Goal: Use online tool/utility: Utilize a website feature to perform a specific function

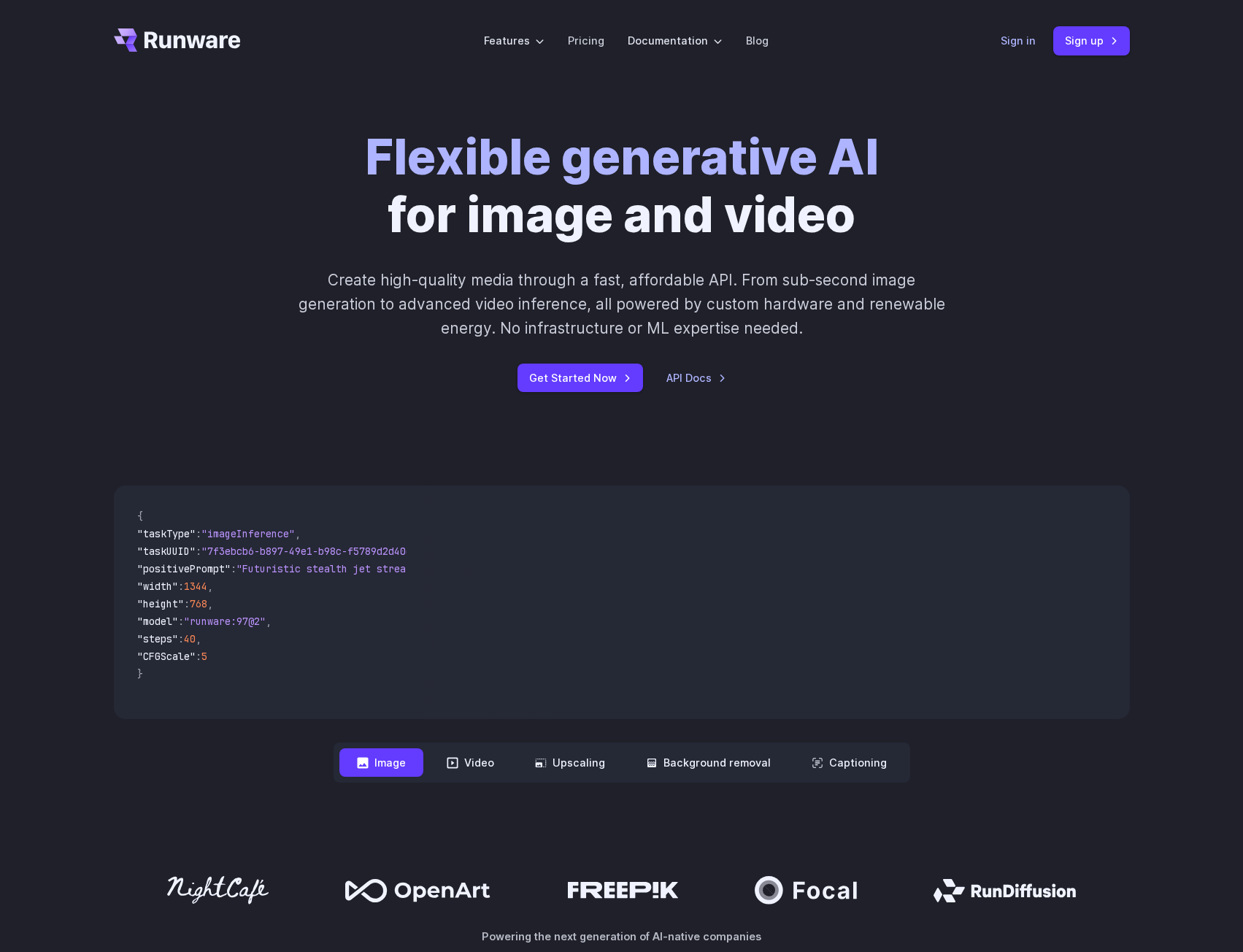
click at [1025, 39] on link "Sign in" at bounding box center [1018, 40] width 35 height 16
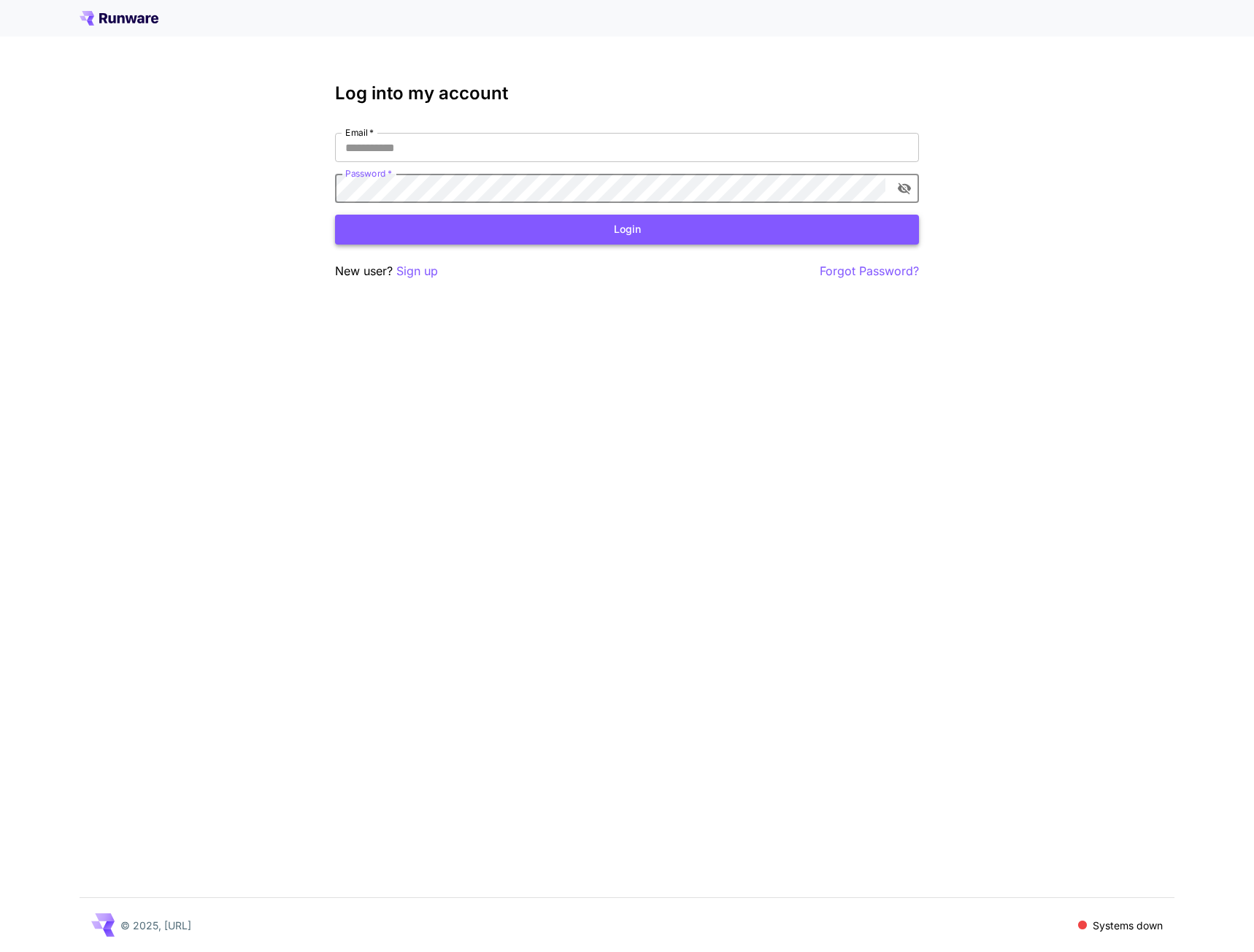
type input "**********"
click at [630, 219] on button "Login" at bounding box center [627, 230] width 585 height 30
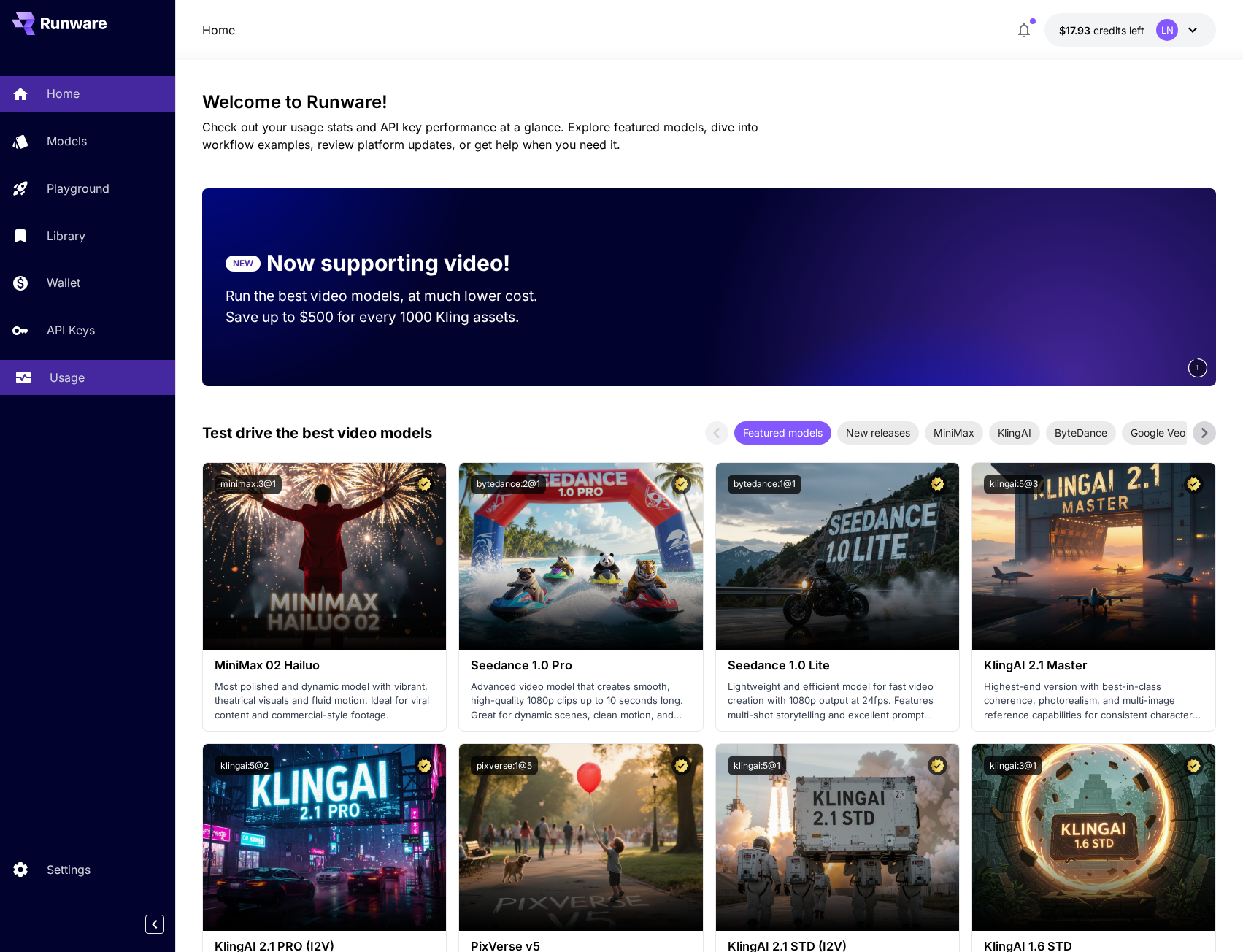
click at [58, 370] on p "Usage" at bounding box center [67, 377] width 35 height 17
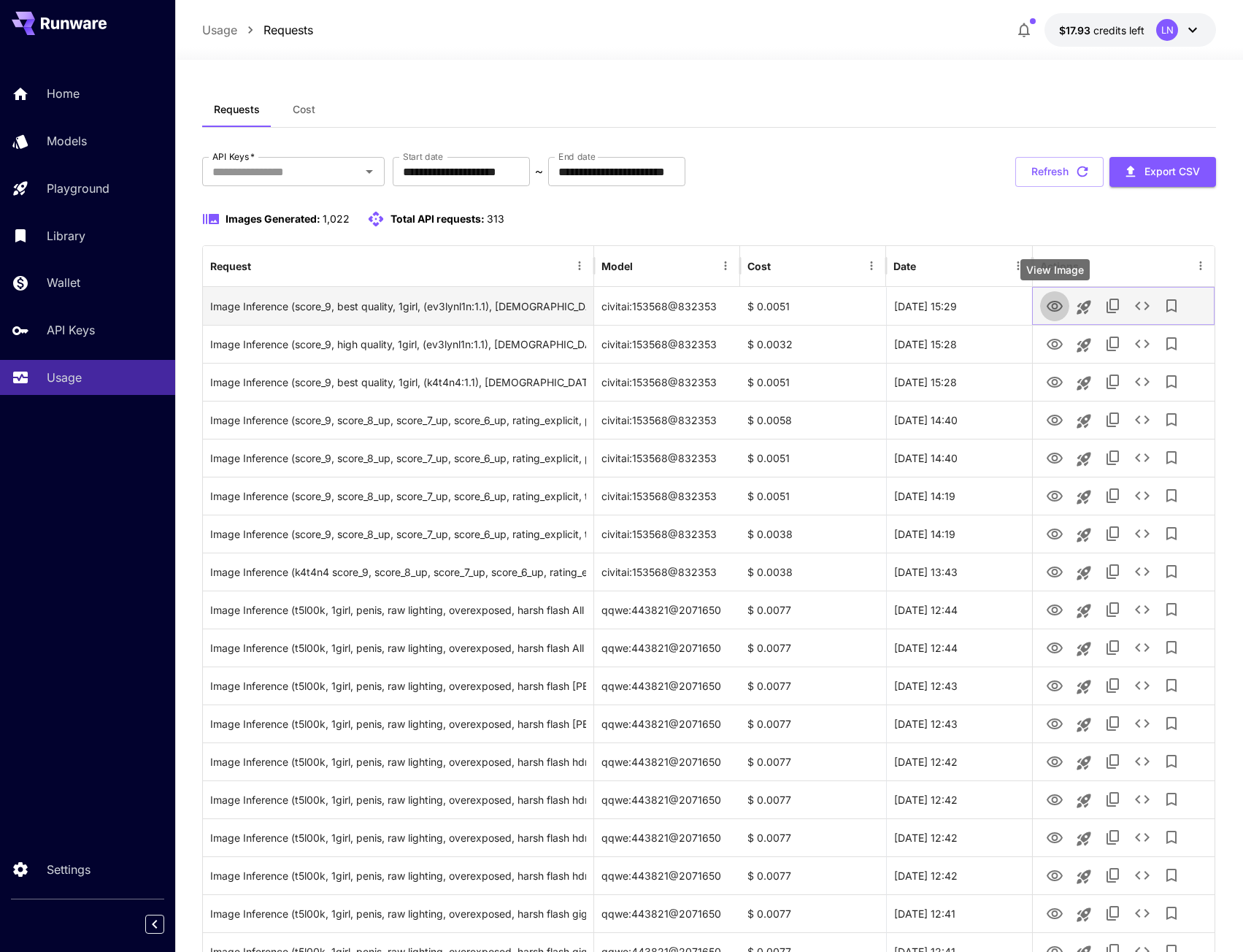
click at [1052, 307] on icon "View Image" at bounding box center [1054, 306] width 16 height 11
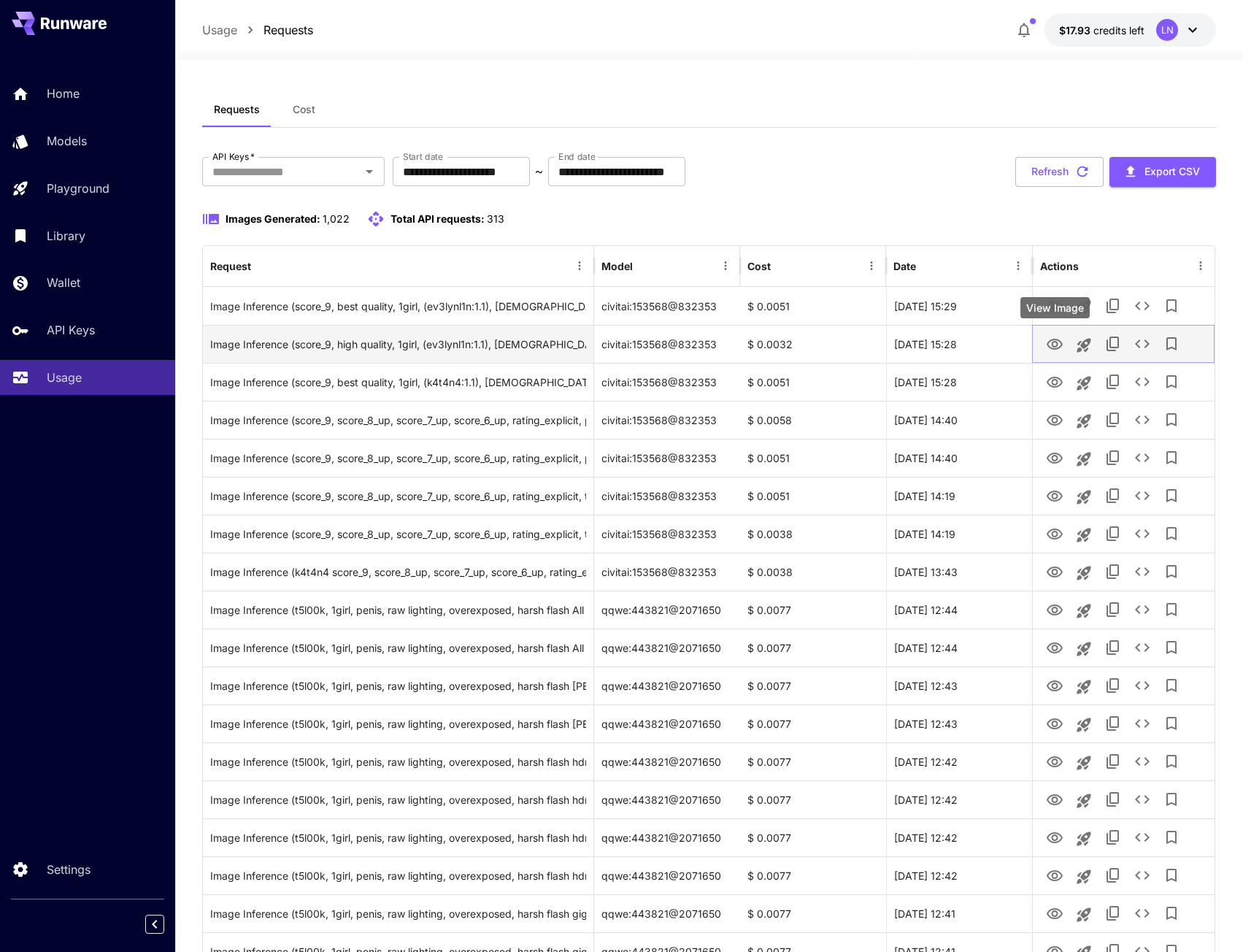
click at [1051, 340] on icon "View Image" at bounding box center [1054, 344] width 16 height 11
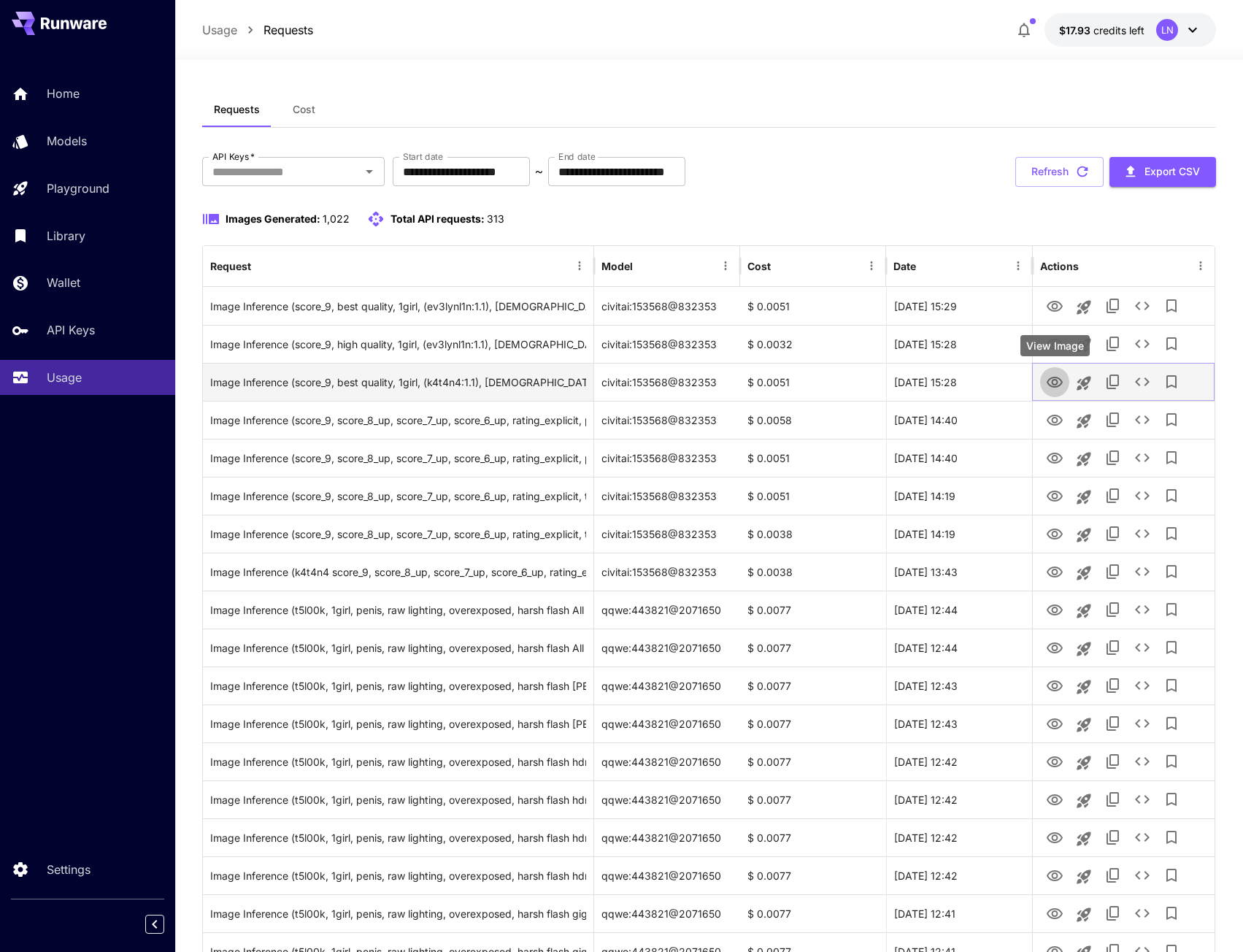
click at [1061, 375] on icon "View Image" at bounding box center [1055, 382] width 17 height 17
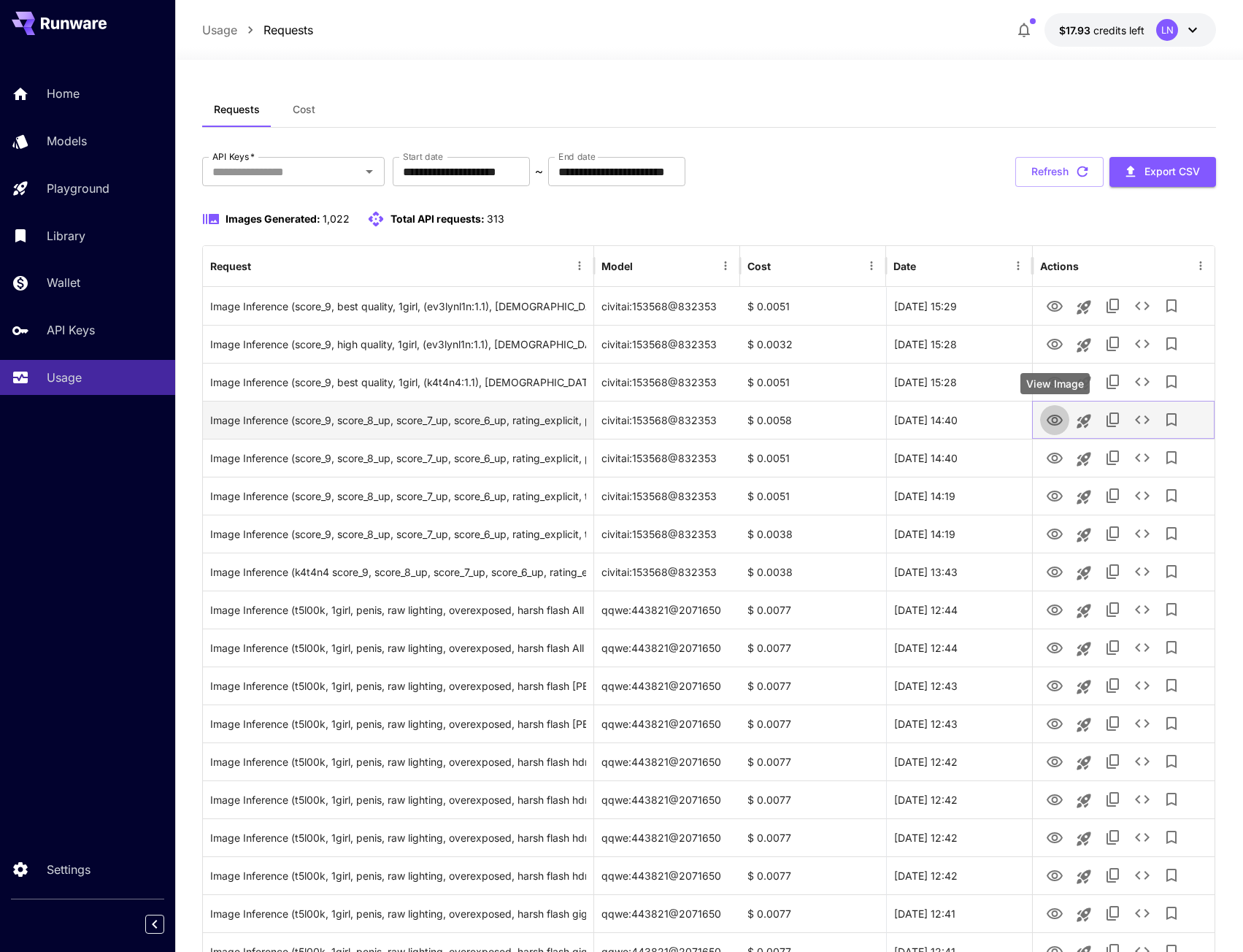
click at [1056, 416] on icon "View Image" at bounding box center [1055, 421] width 17 height 17
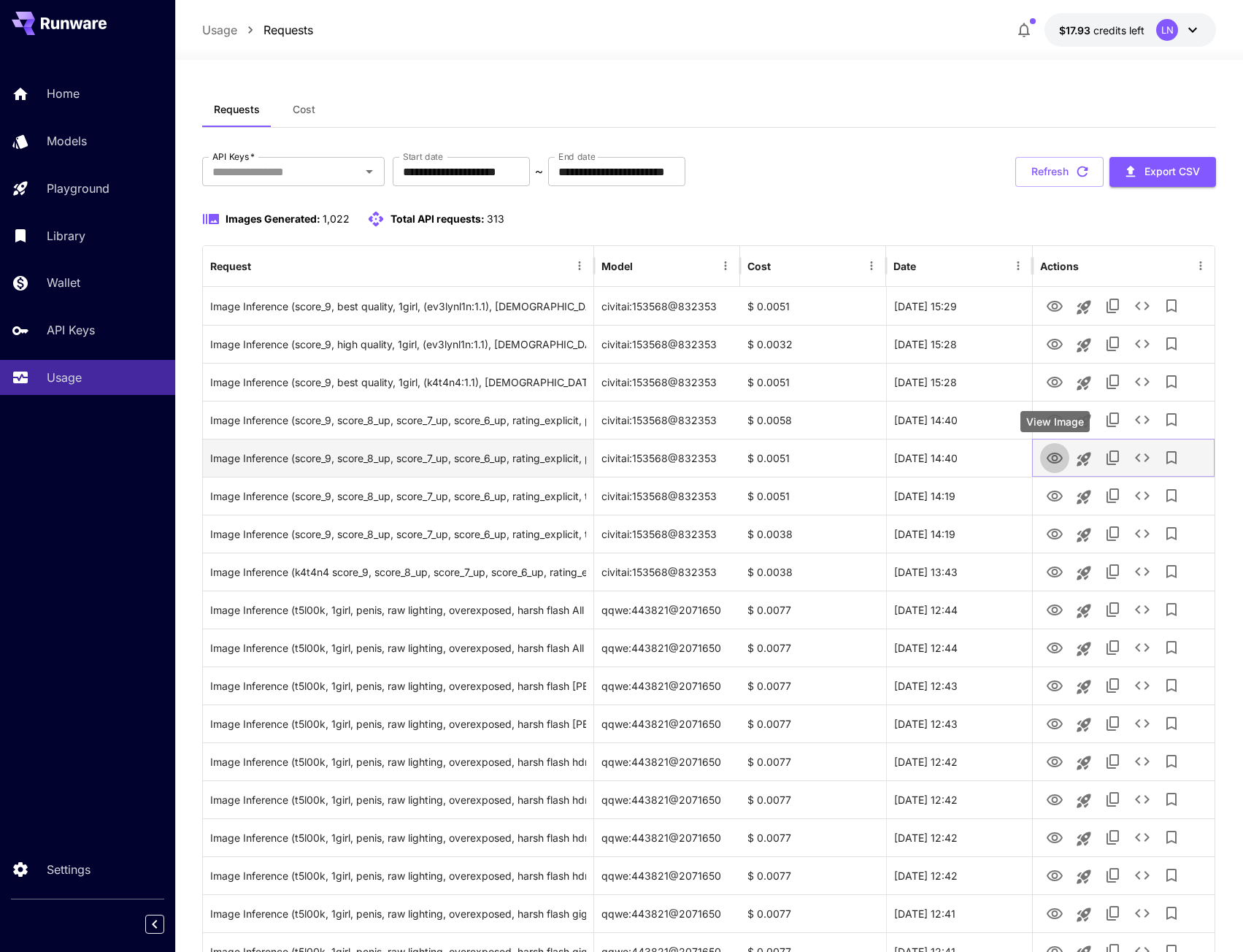
click at [1062, 459] on icon "View Image" at bounding box center [1054, 458] width 16 height 11
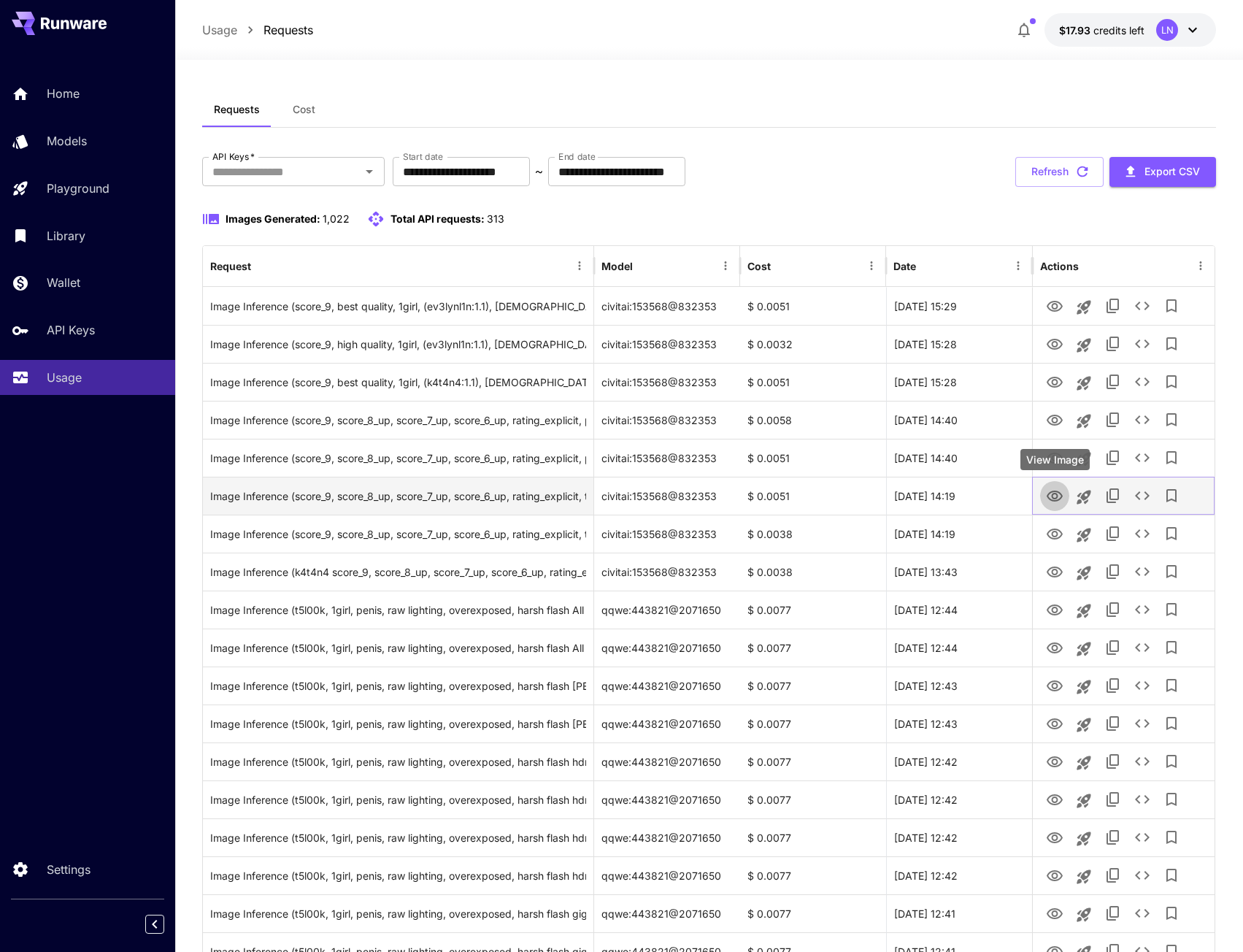
click at [1056, 493] on icon "View Image" at bounding box center [1054, 496] width 16 height 11
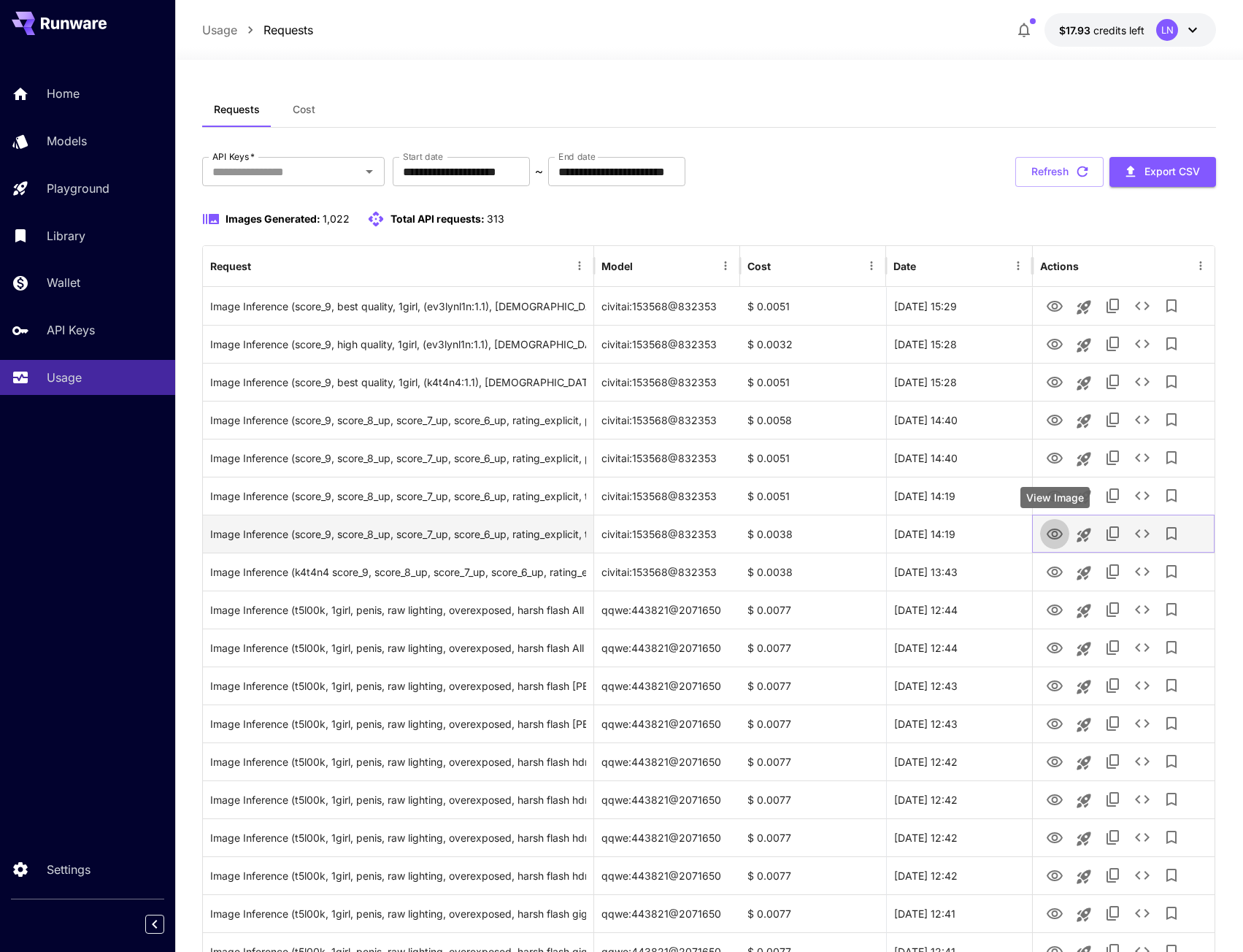
click at [1059, 532] on icon "View Image" at bounding box center [1055, 534] width 17 height 17
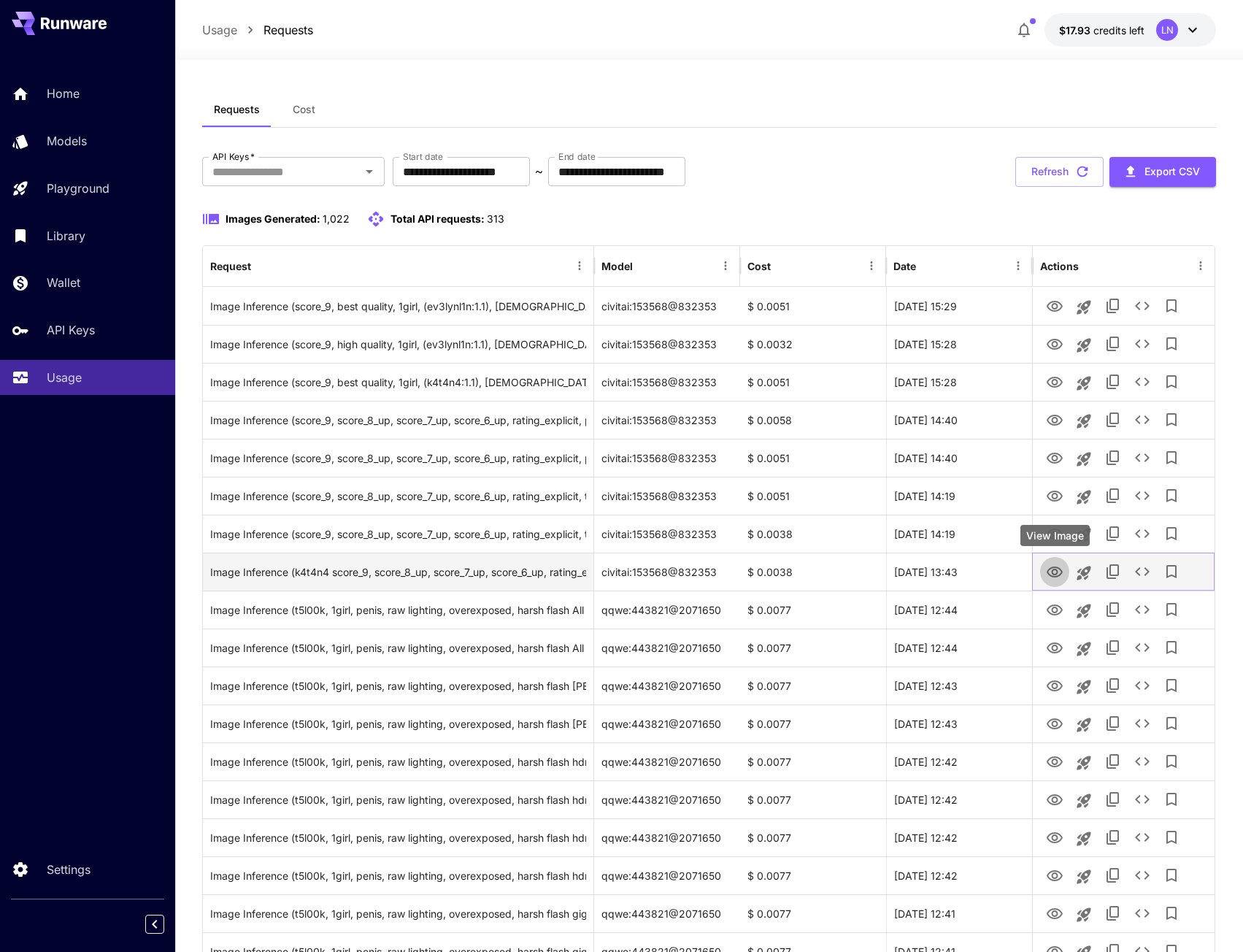
click at [1054, 566] on icon "View Image" at bounding box center [1054, 571] width 16 height 11
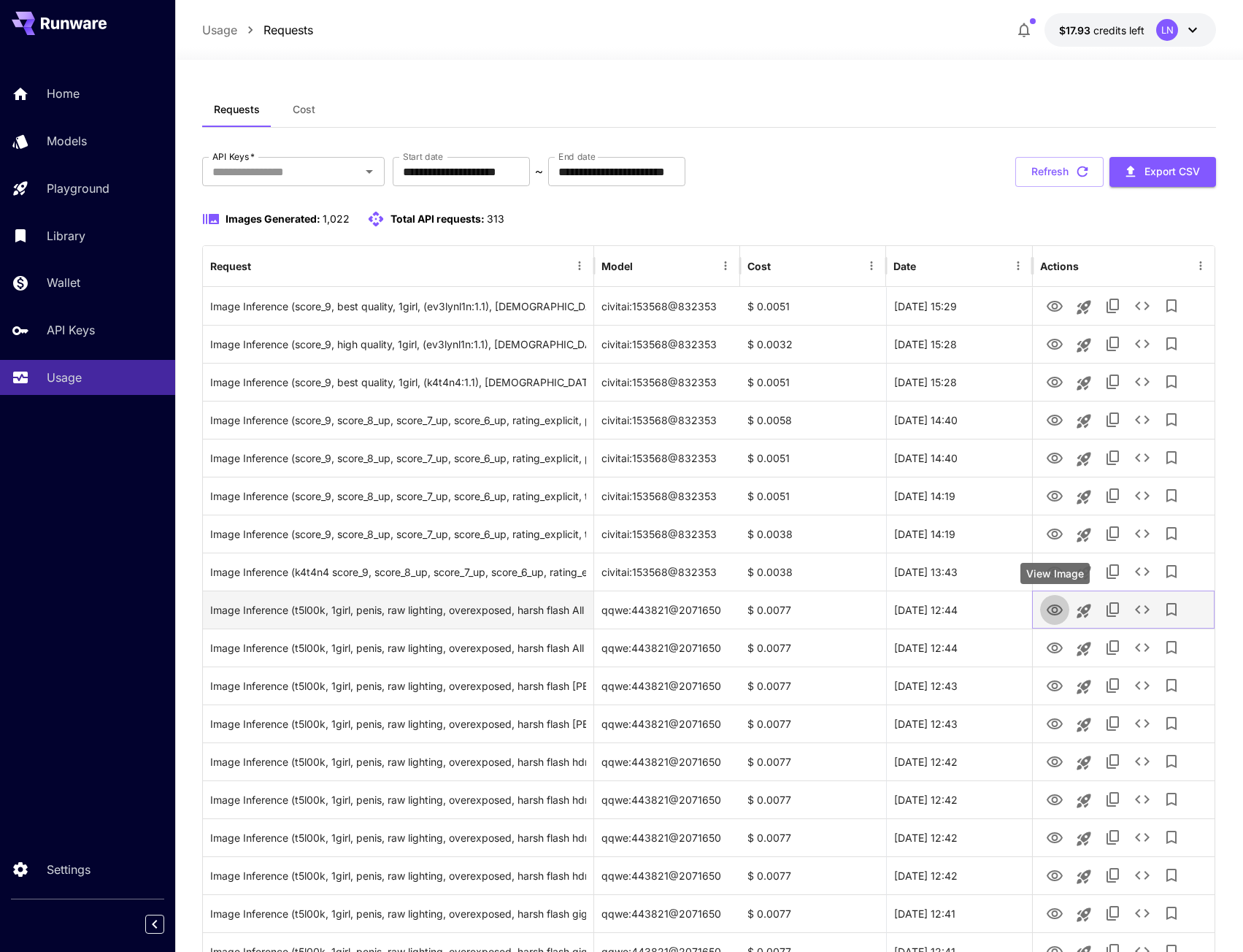
click at [1053, 609] on icon "View Image" at bounding box center [1055, 610] width 17 height 17
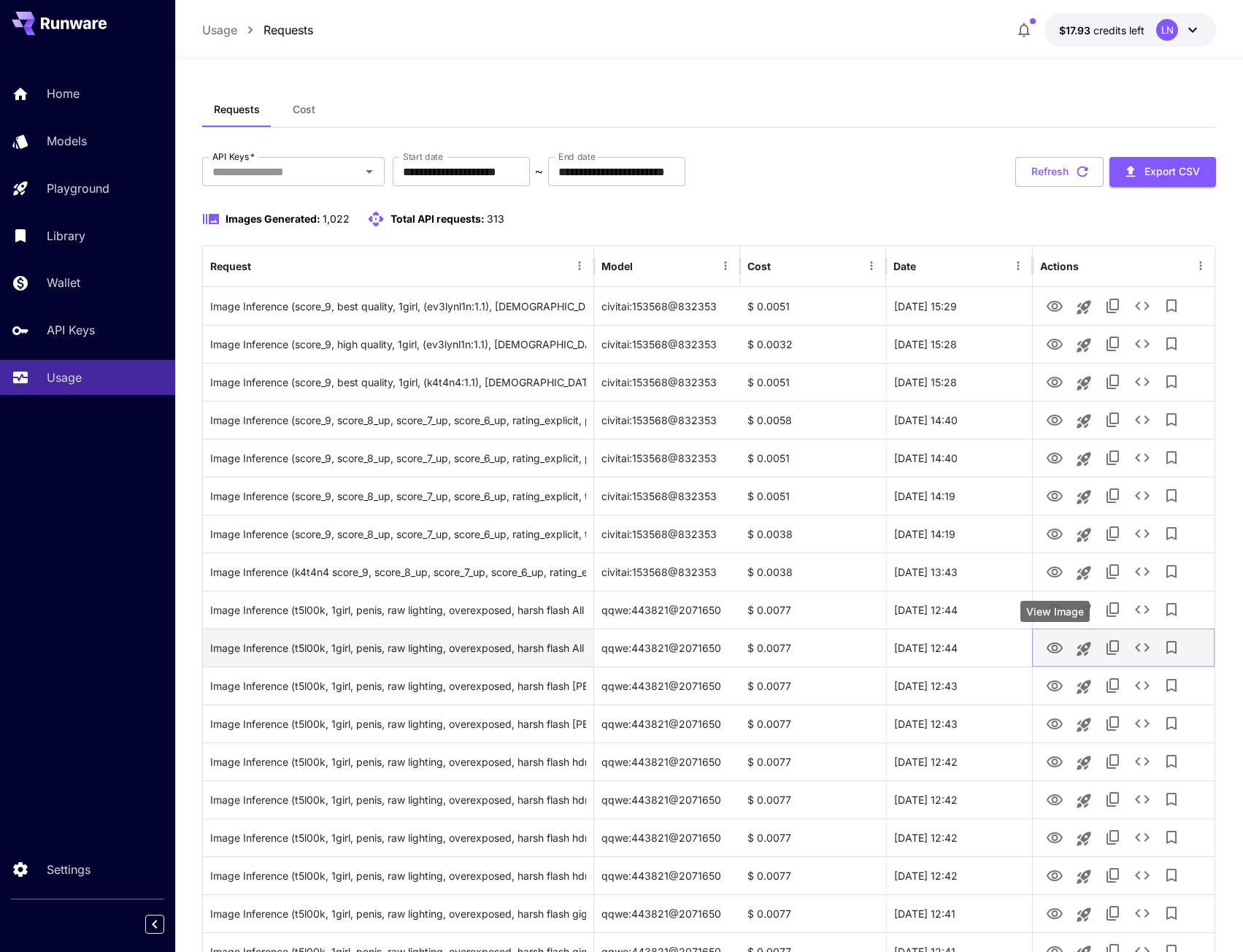
click at [1053, 642] on icon "View Image" at bounding box center [1055, 649] width 17 height 17
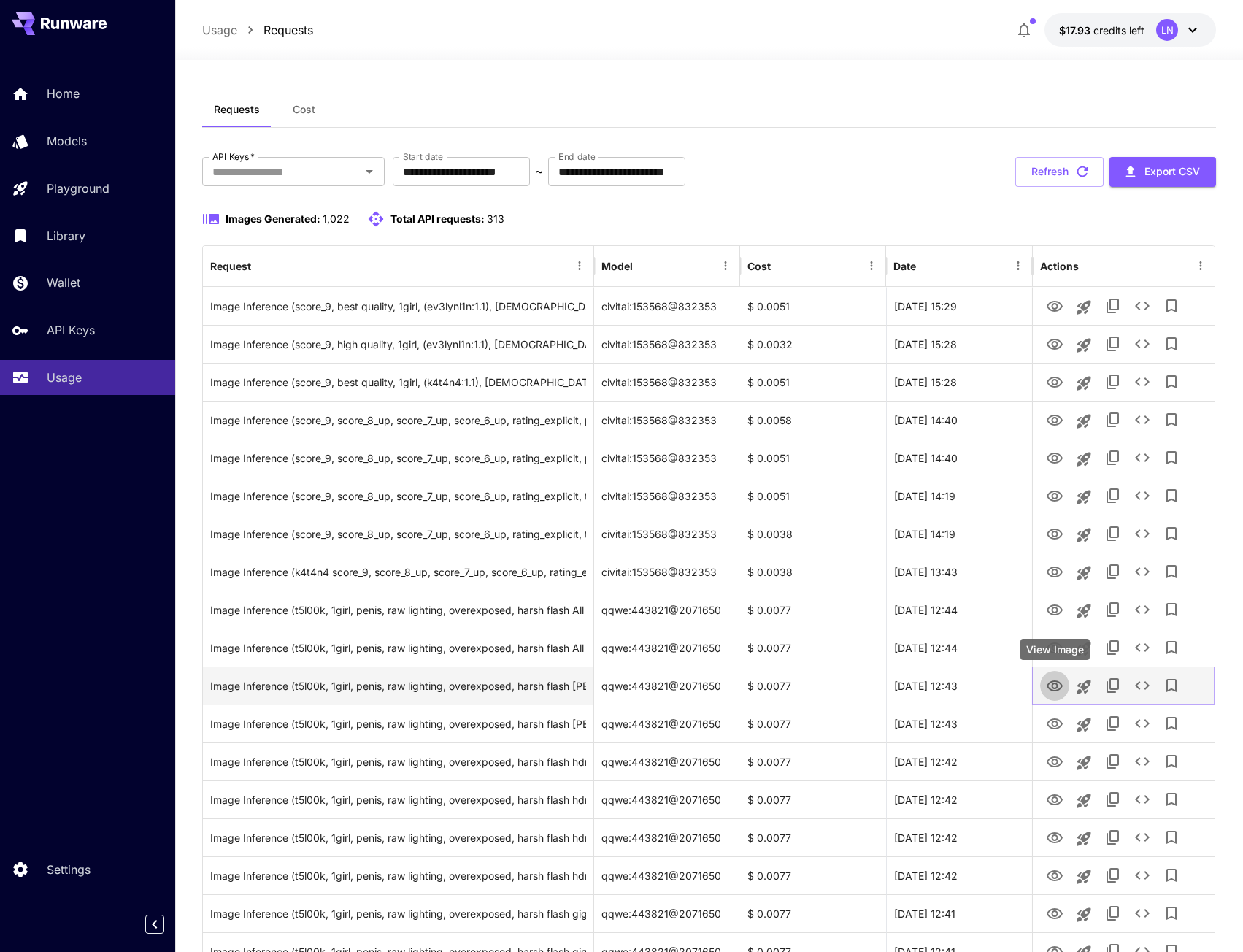
click at [1054, 681] on icon "View Image" at bounding box center [1054, 686] width 16 height 11
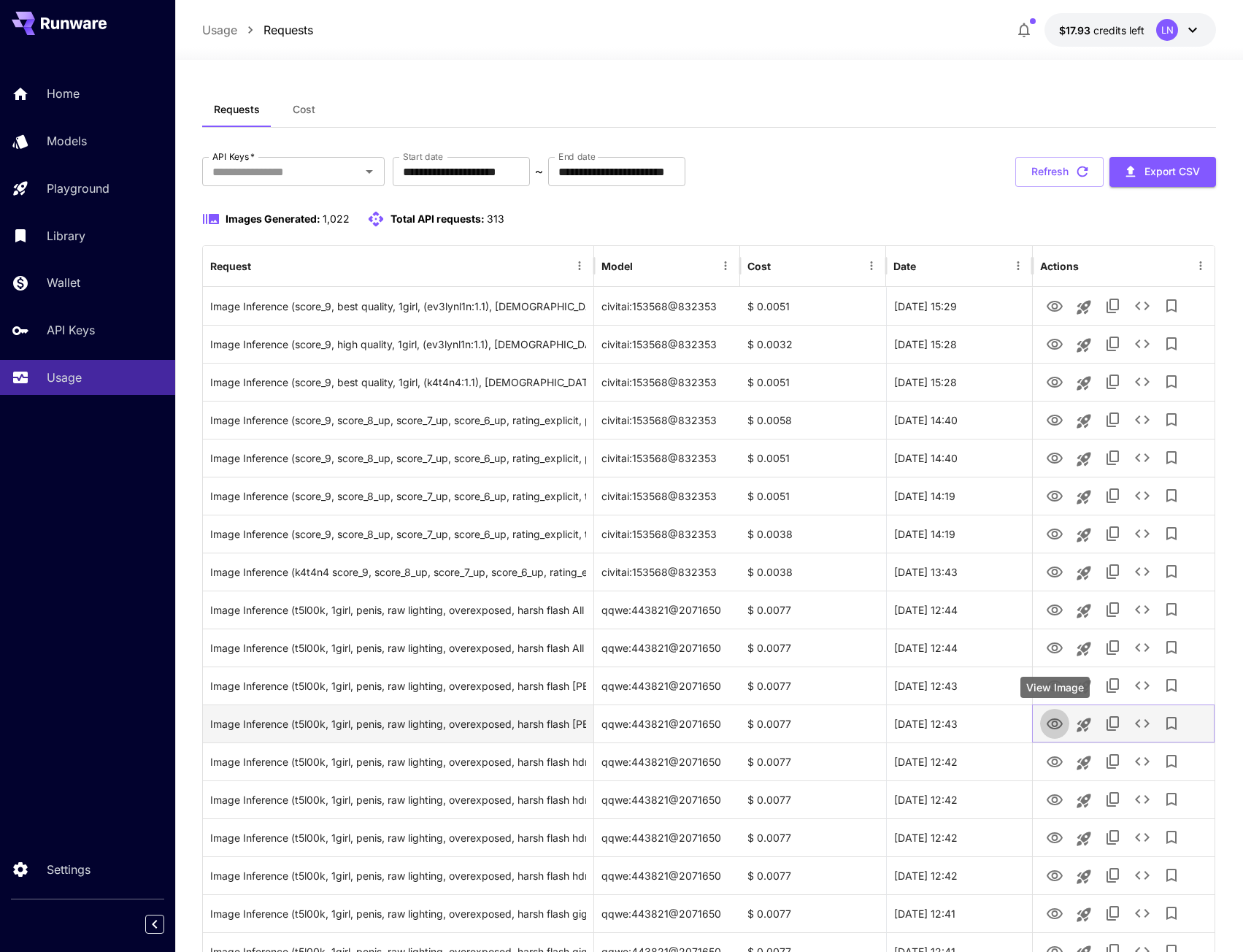
click at [1058, 725] on icon "View Image" at bounding box center [1054, 723] width 16 height 11
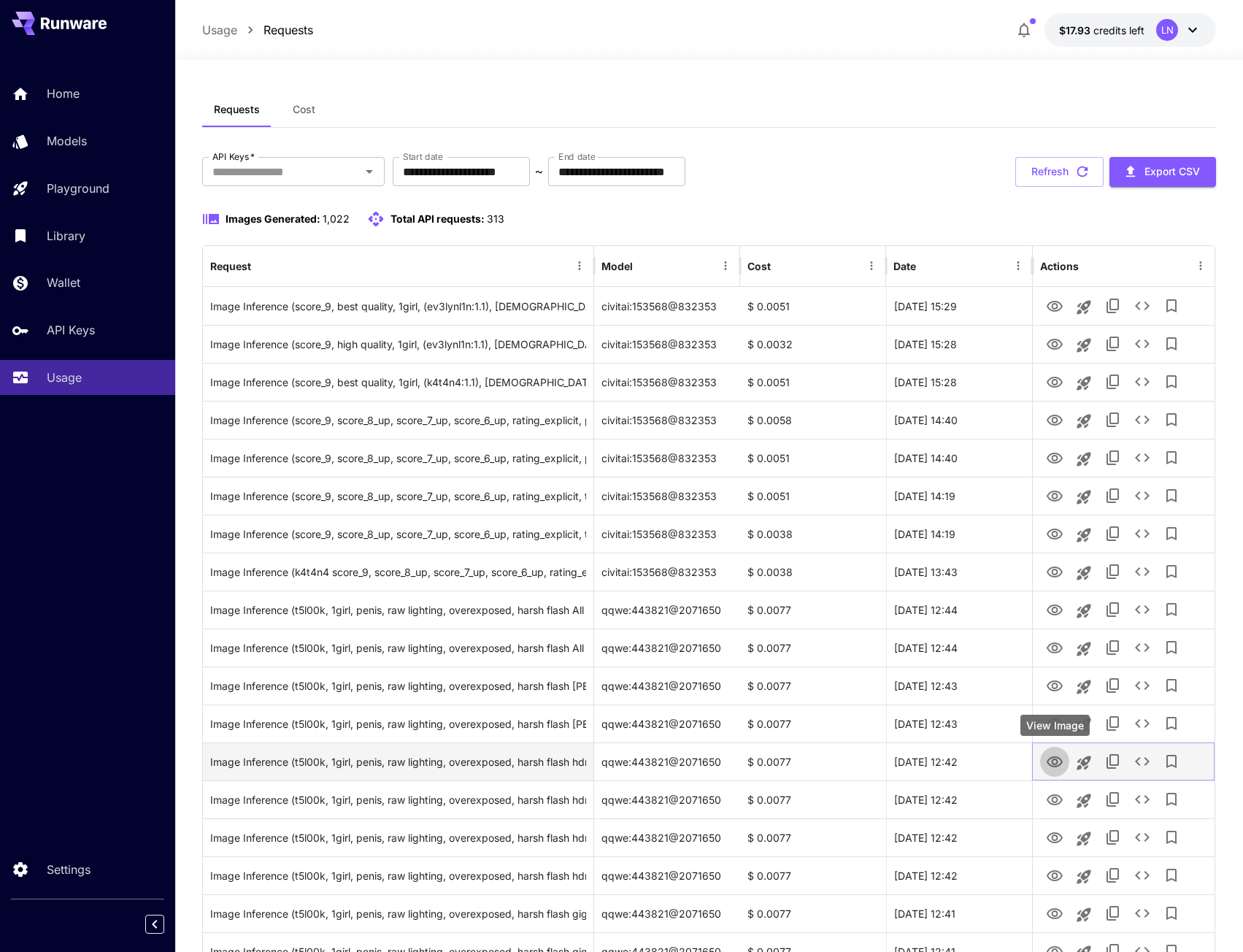
click at [1057, 766] on icon "View Image" at bounding box center [1054, 761] width 16 height 11
click at [1082, 757] on icon "Launch in playground" at bounding box center [1084, 763] width 17 height 17
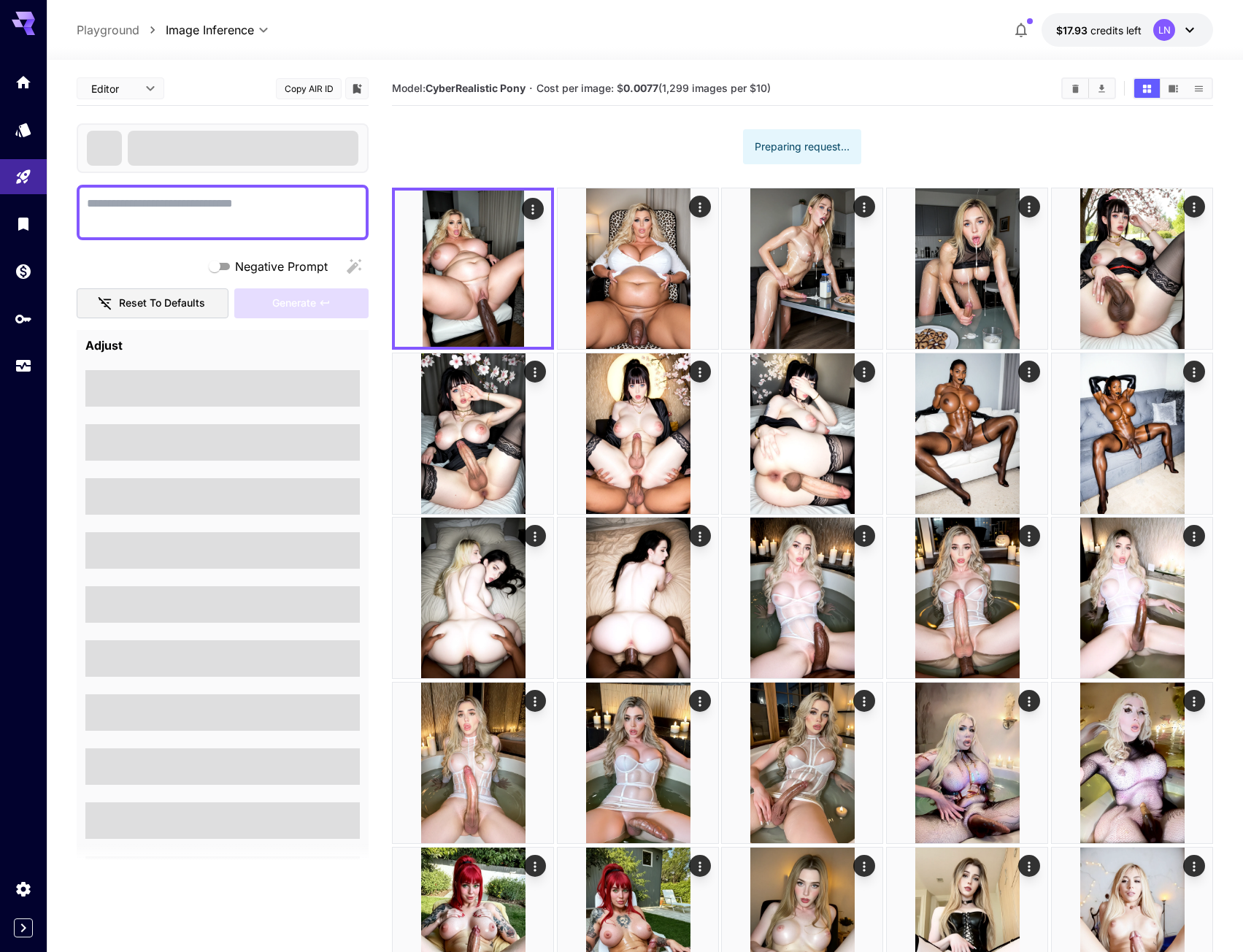
type textarea "**********"
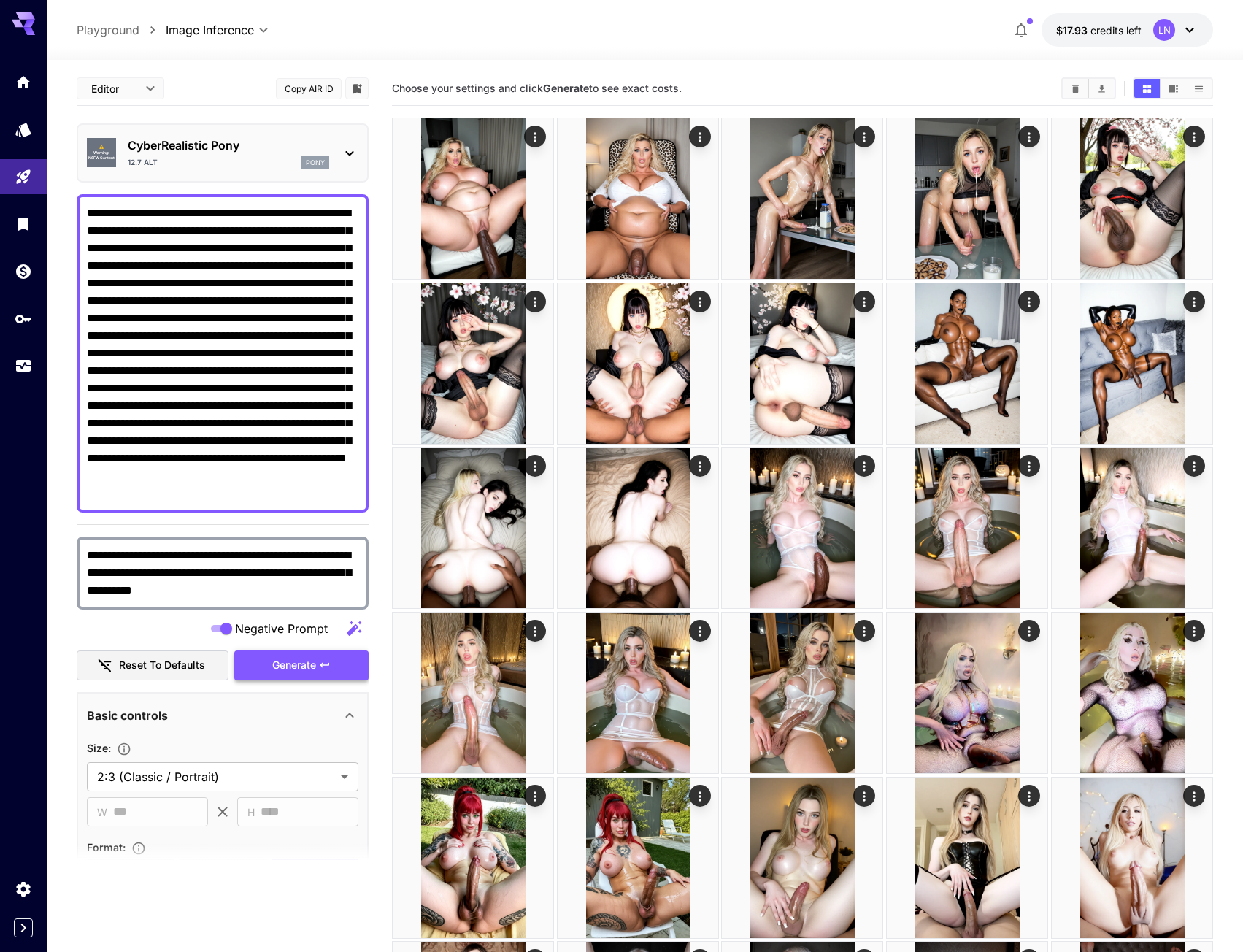
click at [319, 672] on button "Generate" at bounding box center [301, 665] width 134 height 30
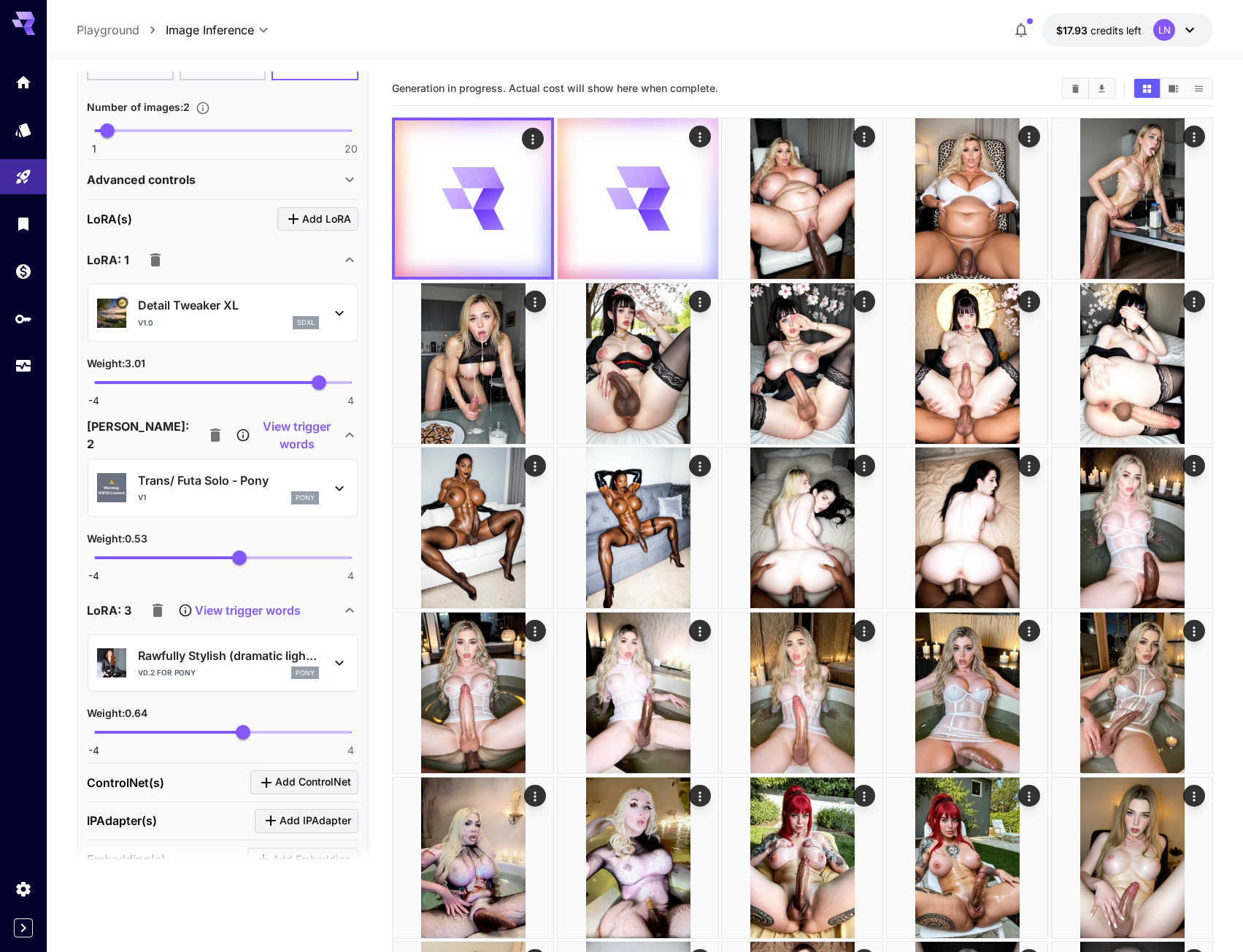
scroll to position [803, 0]
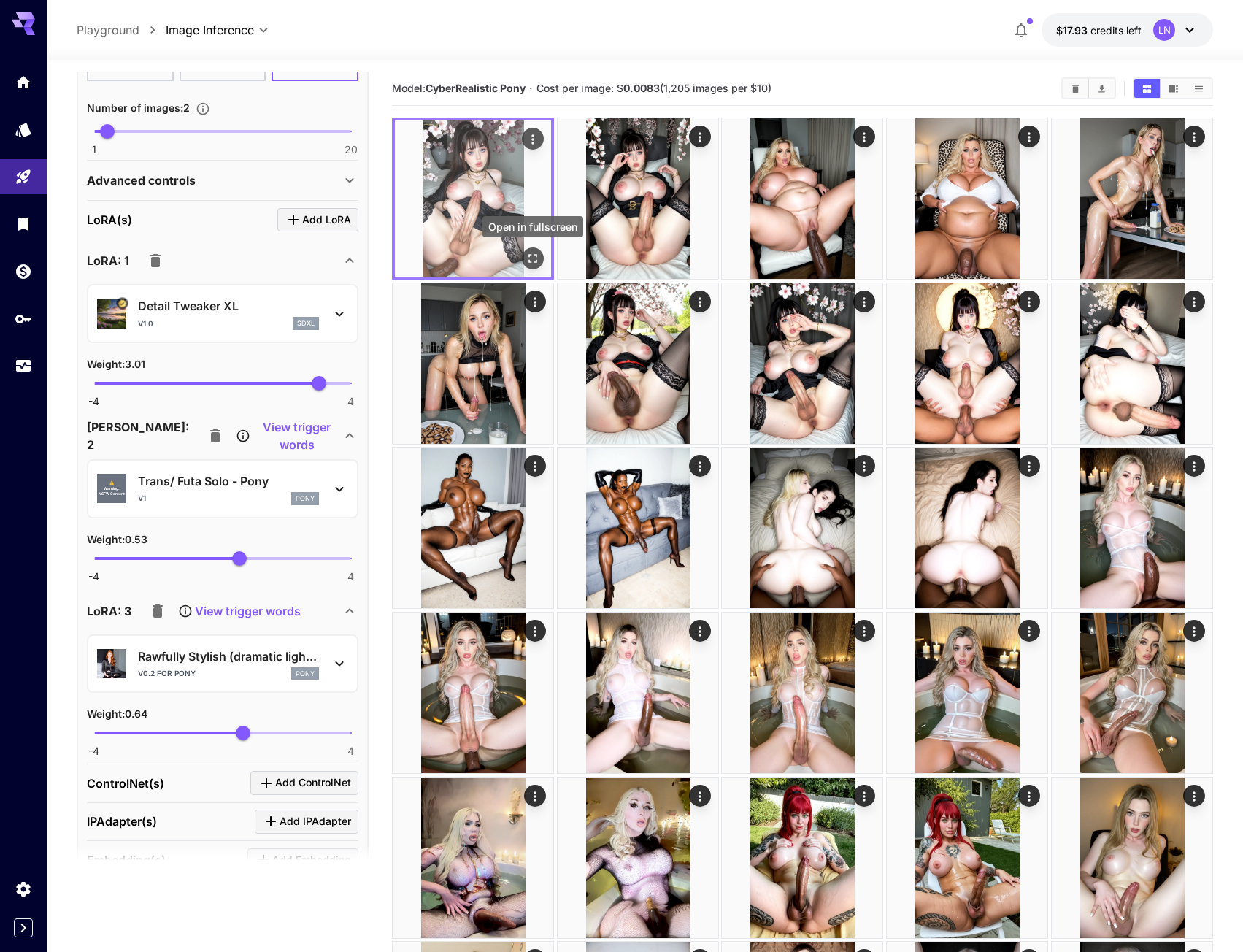
click at [525, 264] on icon "Open in fullscreen" at bounding box center [532, 258] width 15 height 15
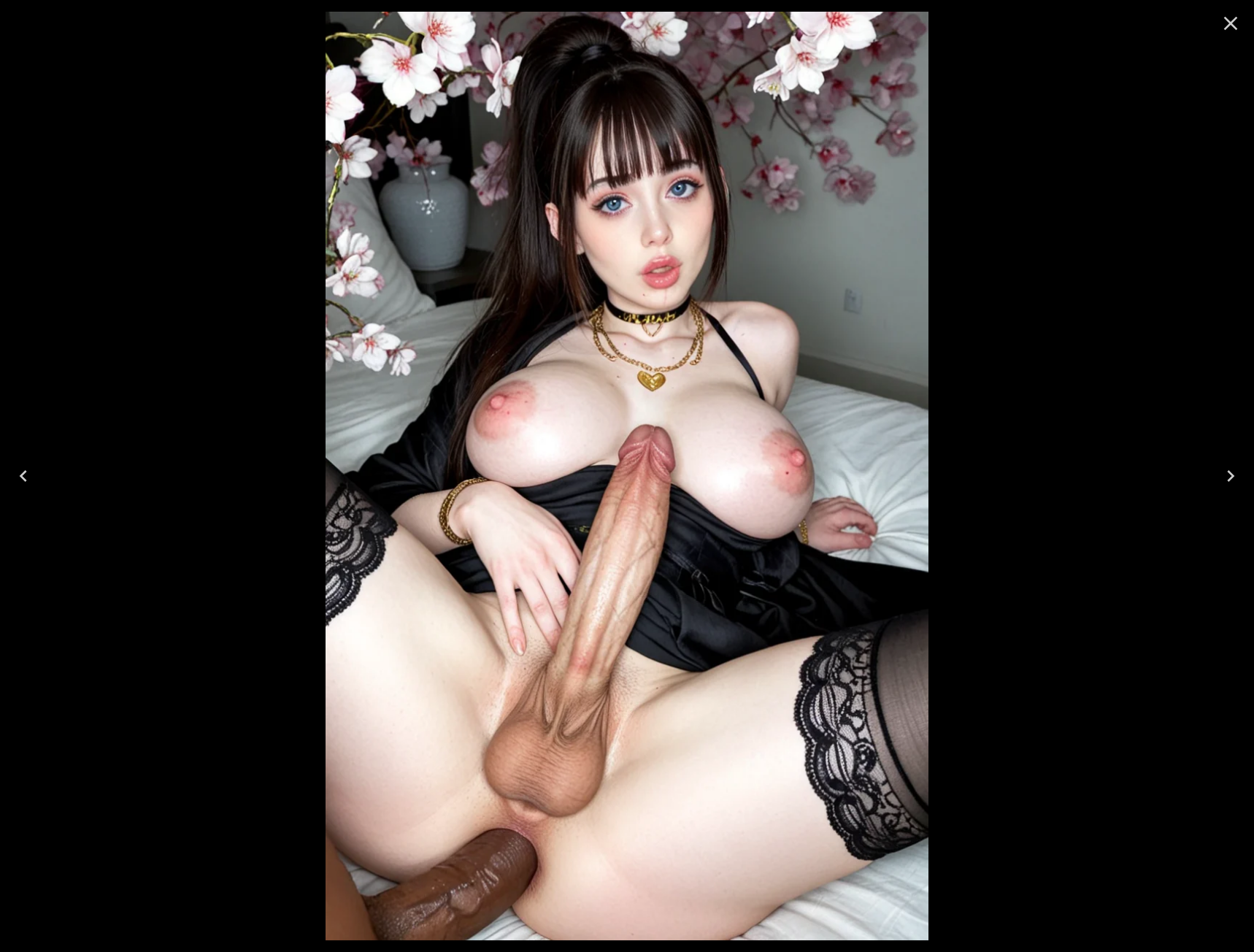
click at [1220, 468] on icon "Next" at bounding box center [1231, 475] width 23 height 23
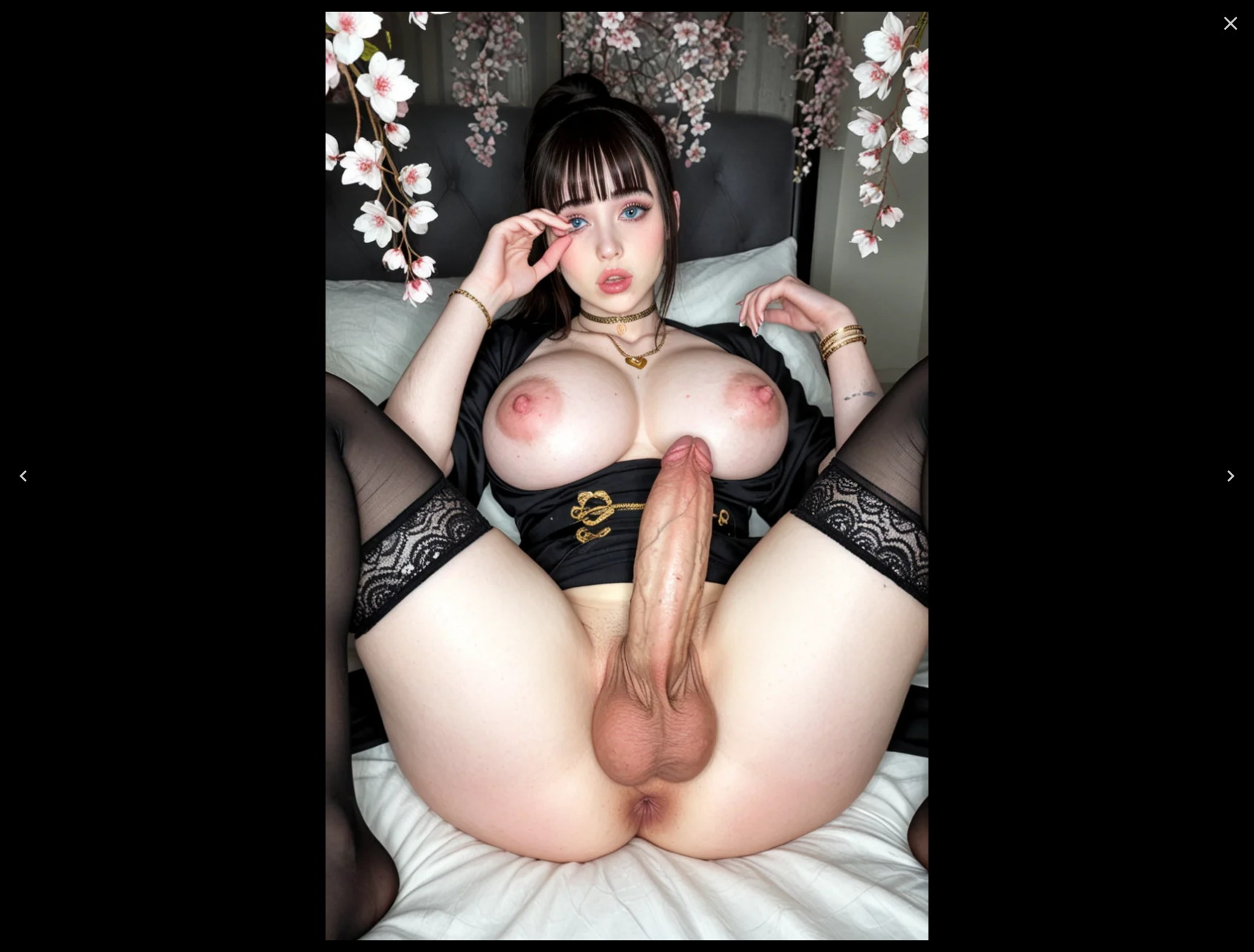
click at [168, 192] on div at bounding box center [627, 476] width 1254 height 952
click at [1240, 30] on icon "Close" at bounding box center [1231, 23] width 23 height 23
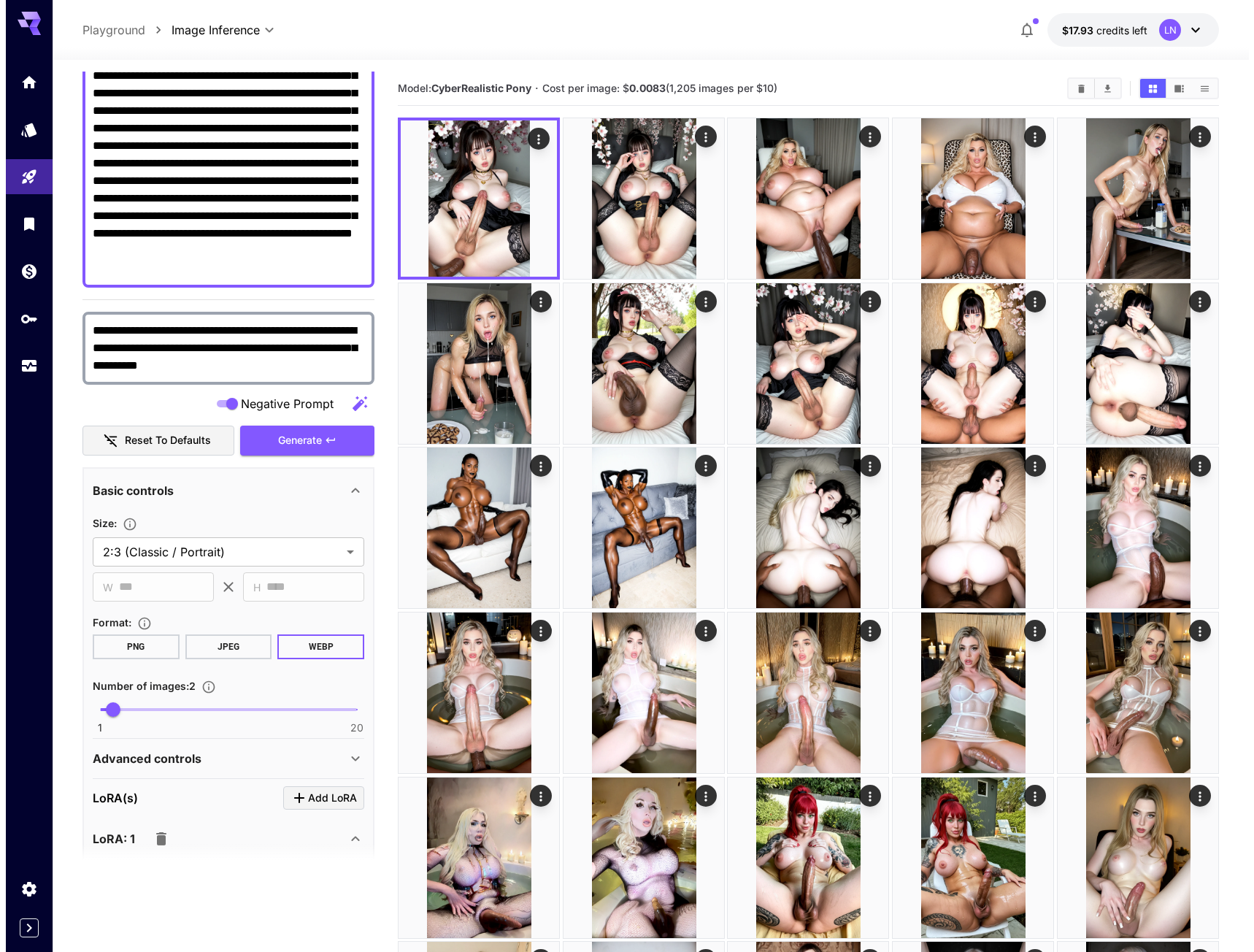
scroll to position [0, 0]
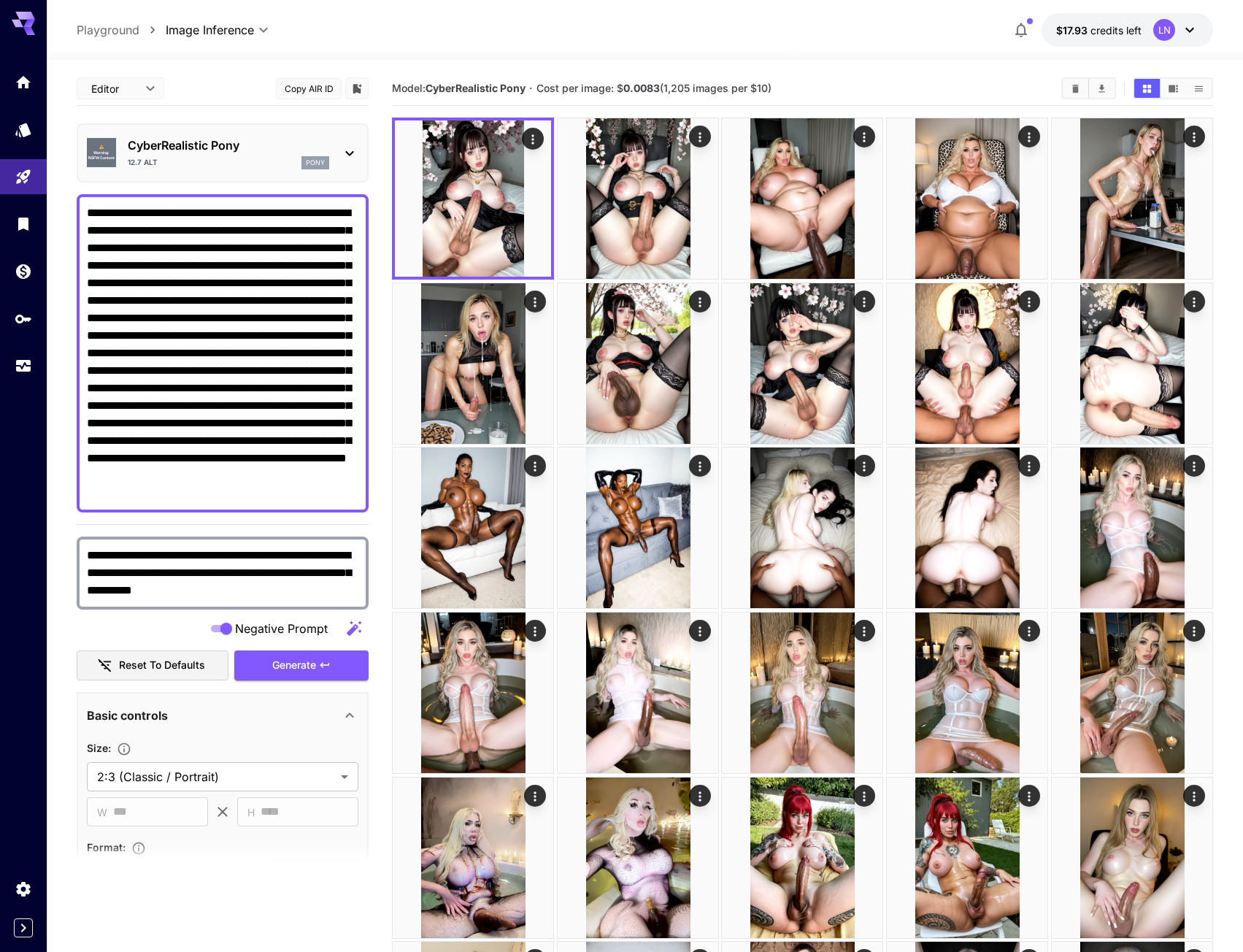
drag, startPoint x: 279, startPoint y: 238, endPoint x: 309, endPoint y: 496, distance: 259.7
click at [309, 496] on textarea "**********" at bounding box center [222, 354] width 271 height 298
paste textarea
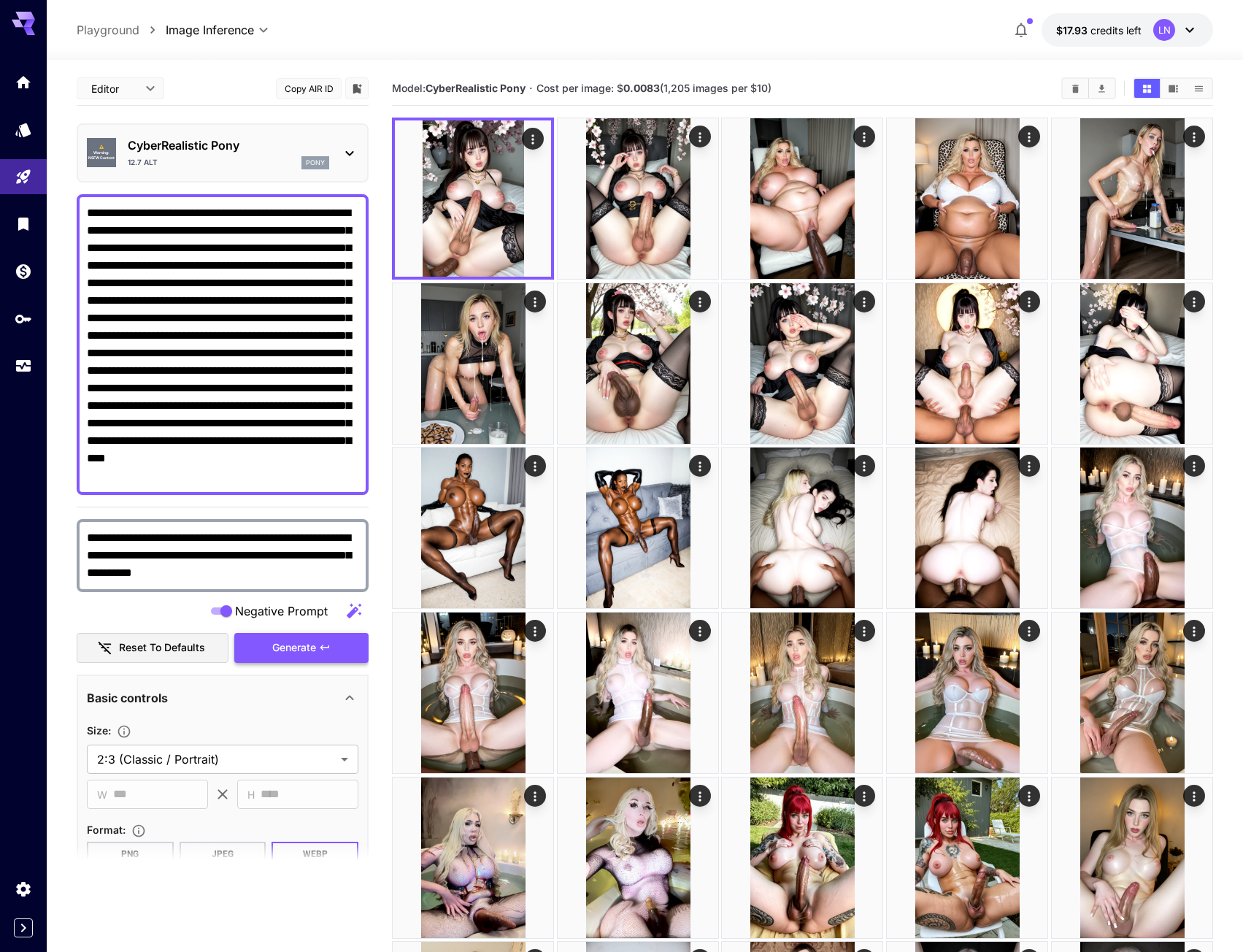
type textarea "**********"
click at [286, 651] on span "Generate" at bounding box center [294, 648] width 44 height 18
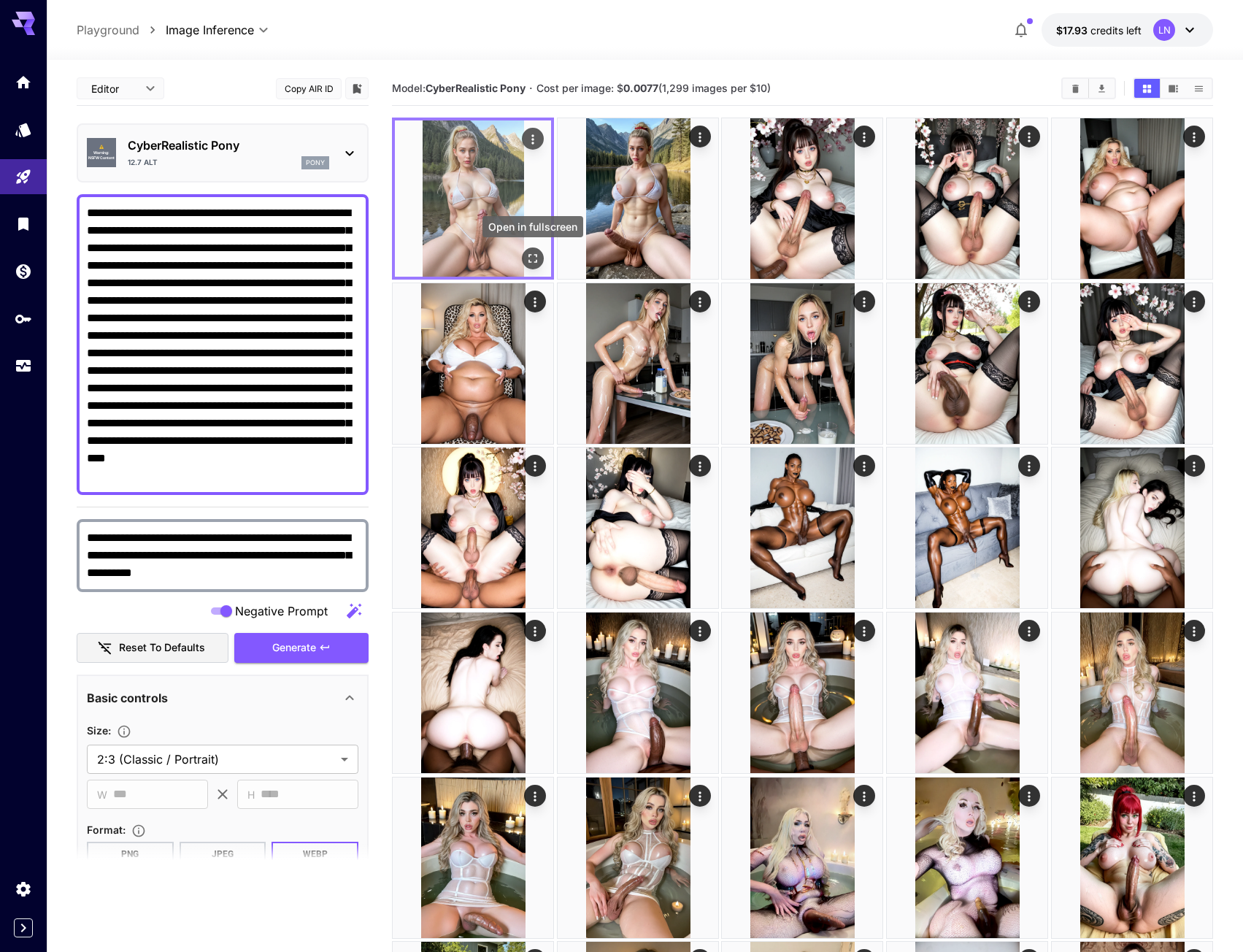
click at [533, 248] on button "Open in fullscreen" at bounding box center [532, 258] width 22 height 22
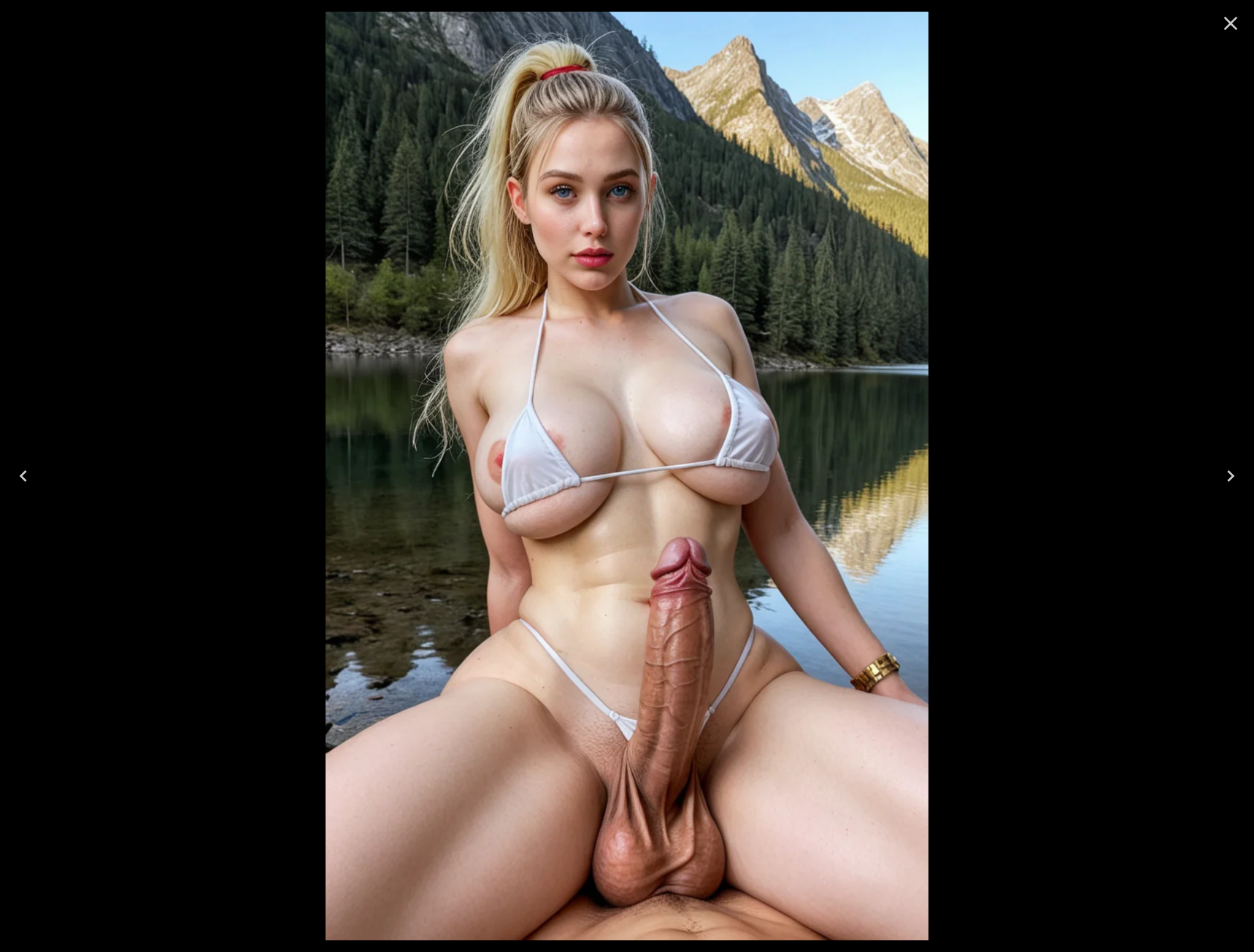
click at [1219, 478] on icon "Next" at bounding box center [1231, 475] width 23 height 23
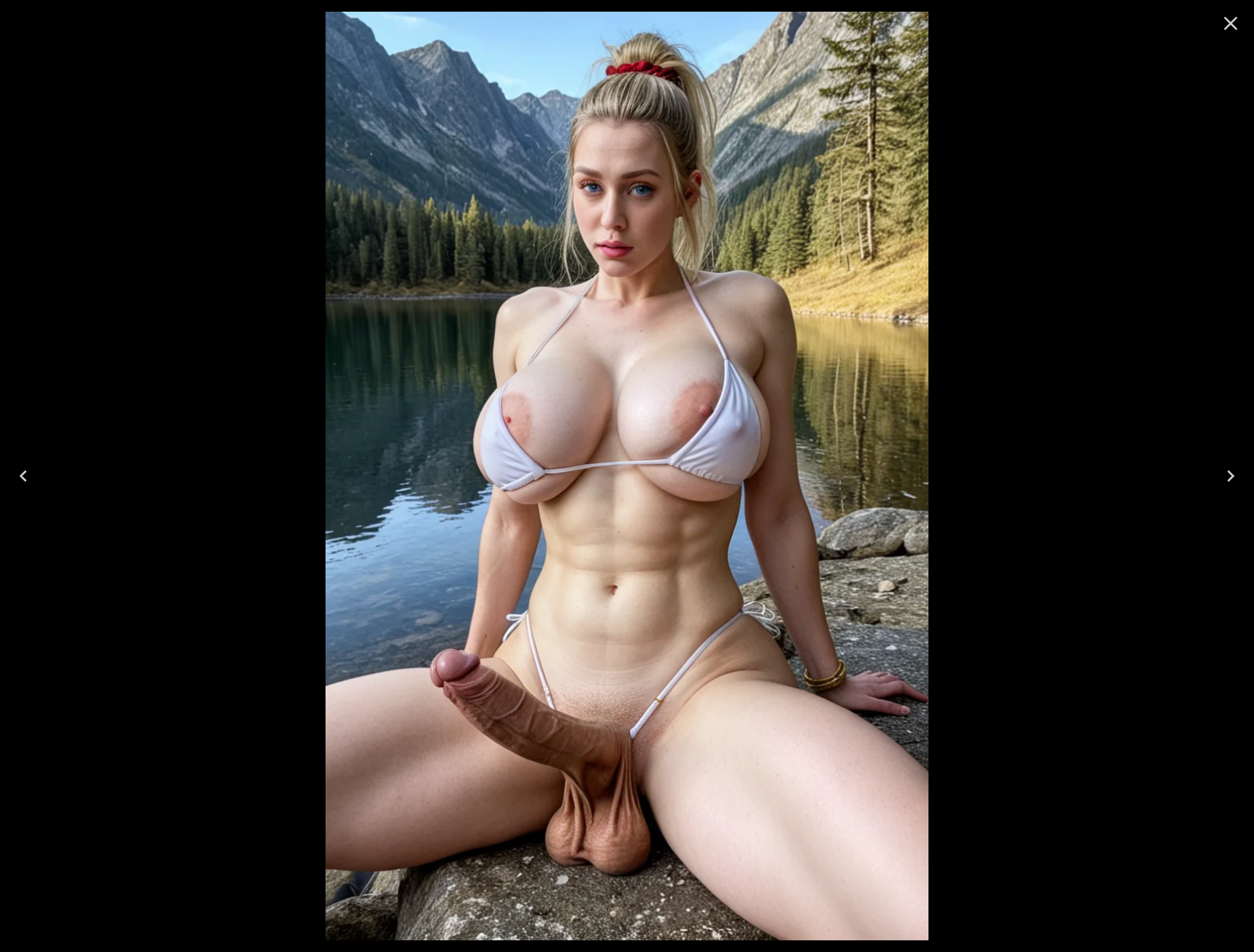
click at [567, 336] on img at bounding box center [628, 475] width 604 height 929
click at [1232, 23] on icon "Close" at bounding box center [1231, 23] width 23 height 23
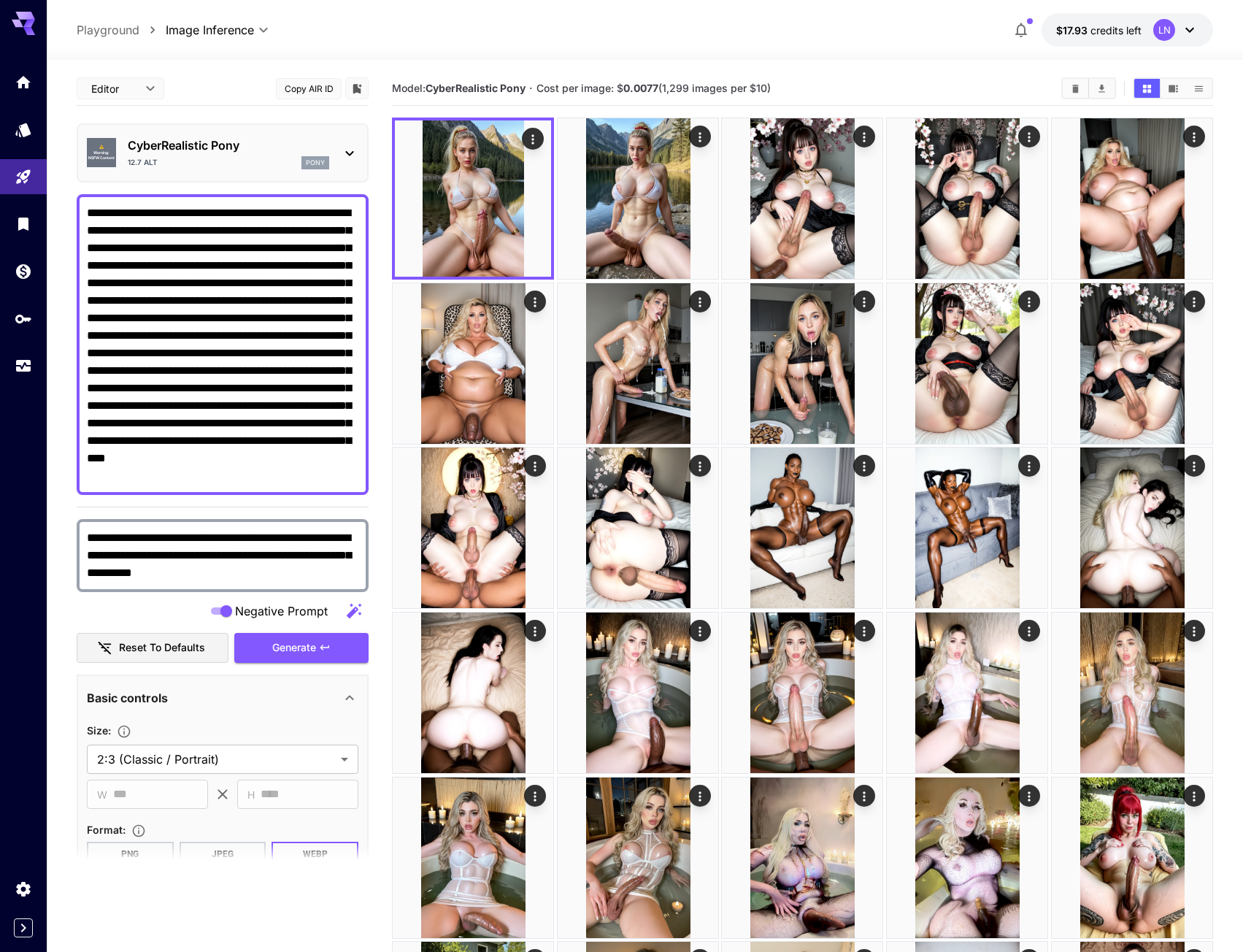
drag, startPoint x: 262, startPoint y: 226, endPoint x: 361, endPoint y: 478, distance: 270.7
click at [361, 478] on div "**********" at bounding box center [222, 344] width 292 height 301
paste textarea
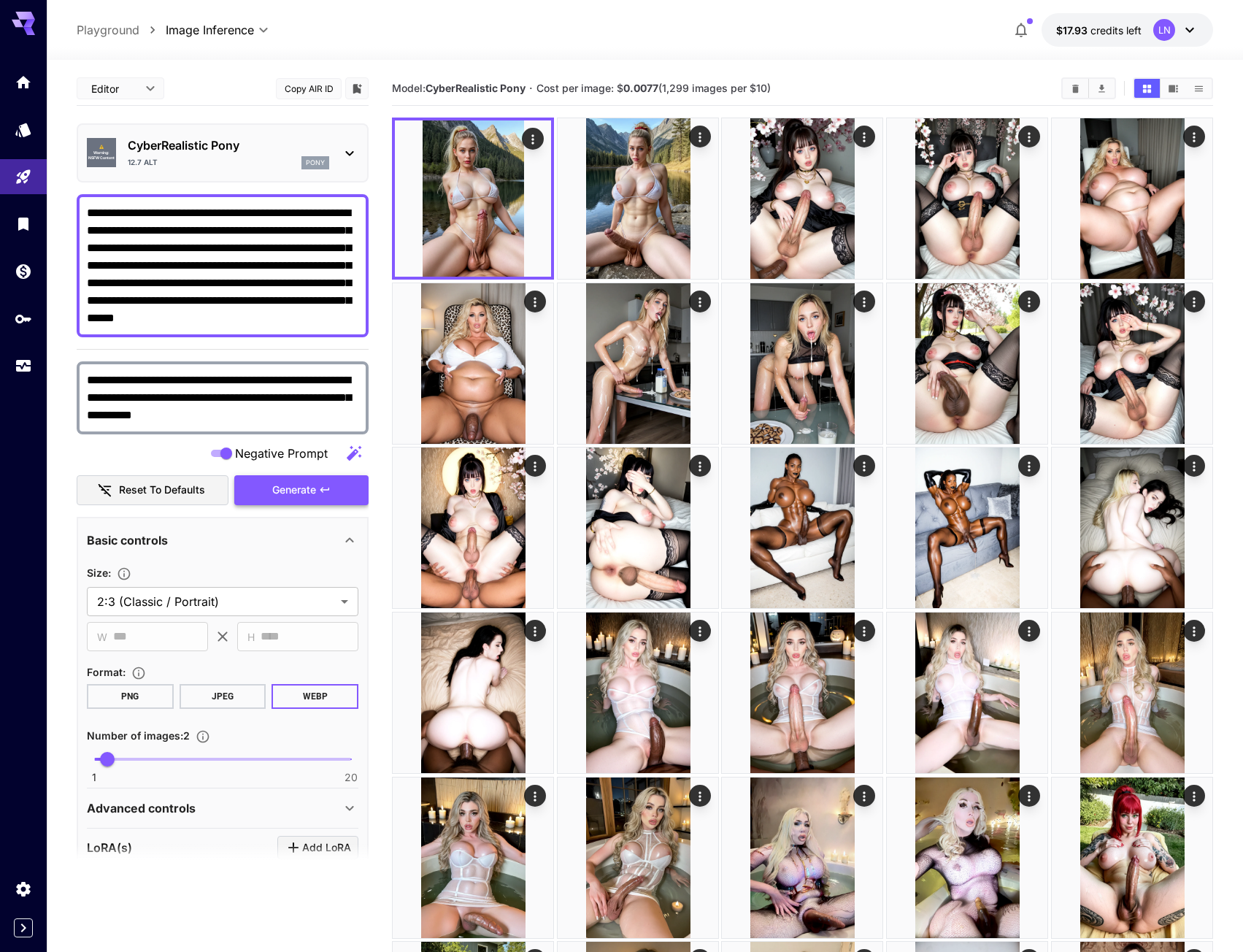
click at [299, 491] on span "Generate" at bounding box center [294, 490] width 44 height 18
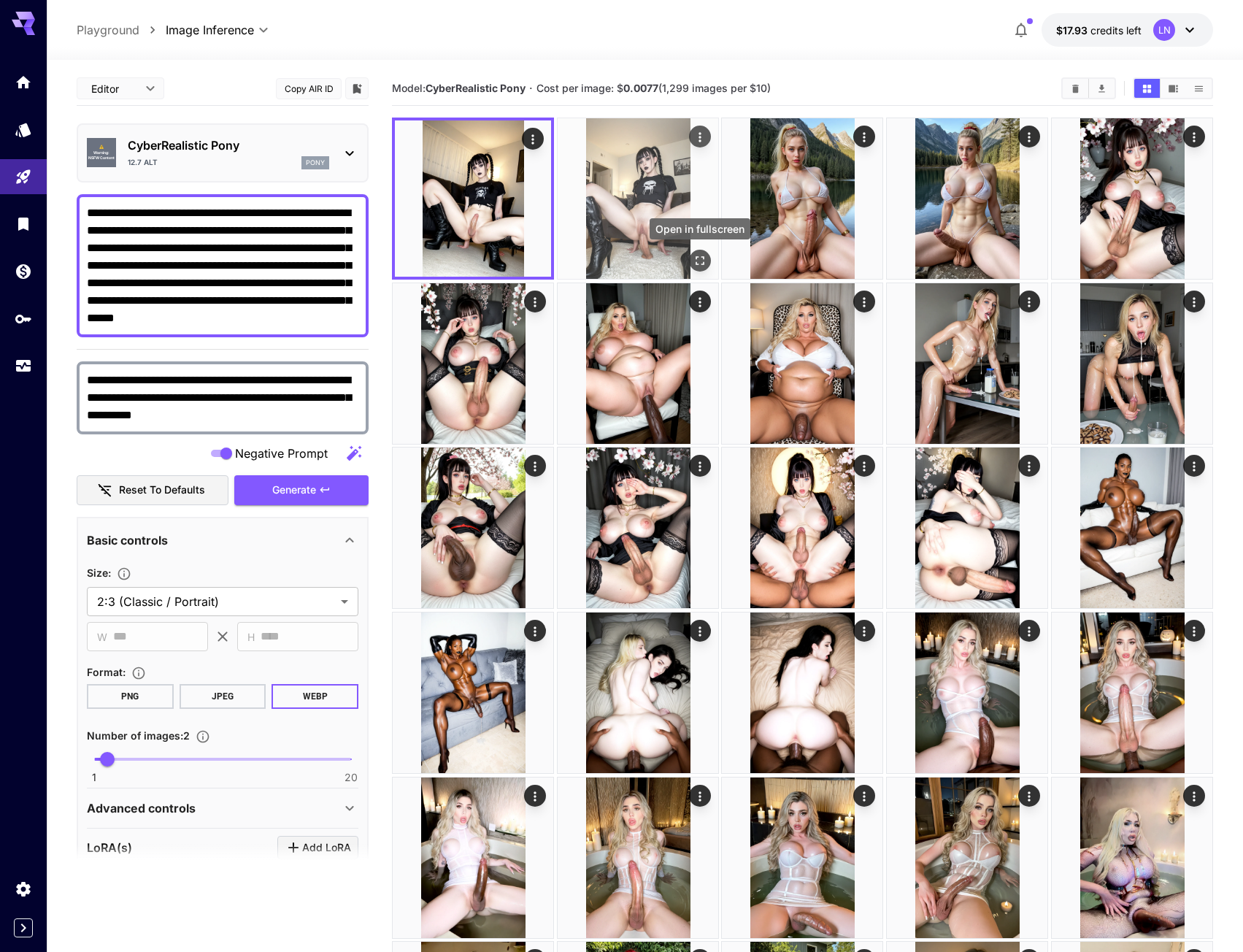
click at [698, 257] on icon "Open in fullscreen" at bounding box center [700, 261] width 9 height 9
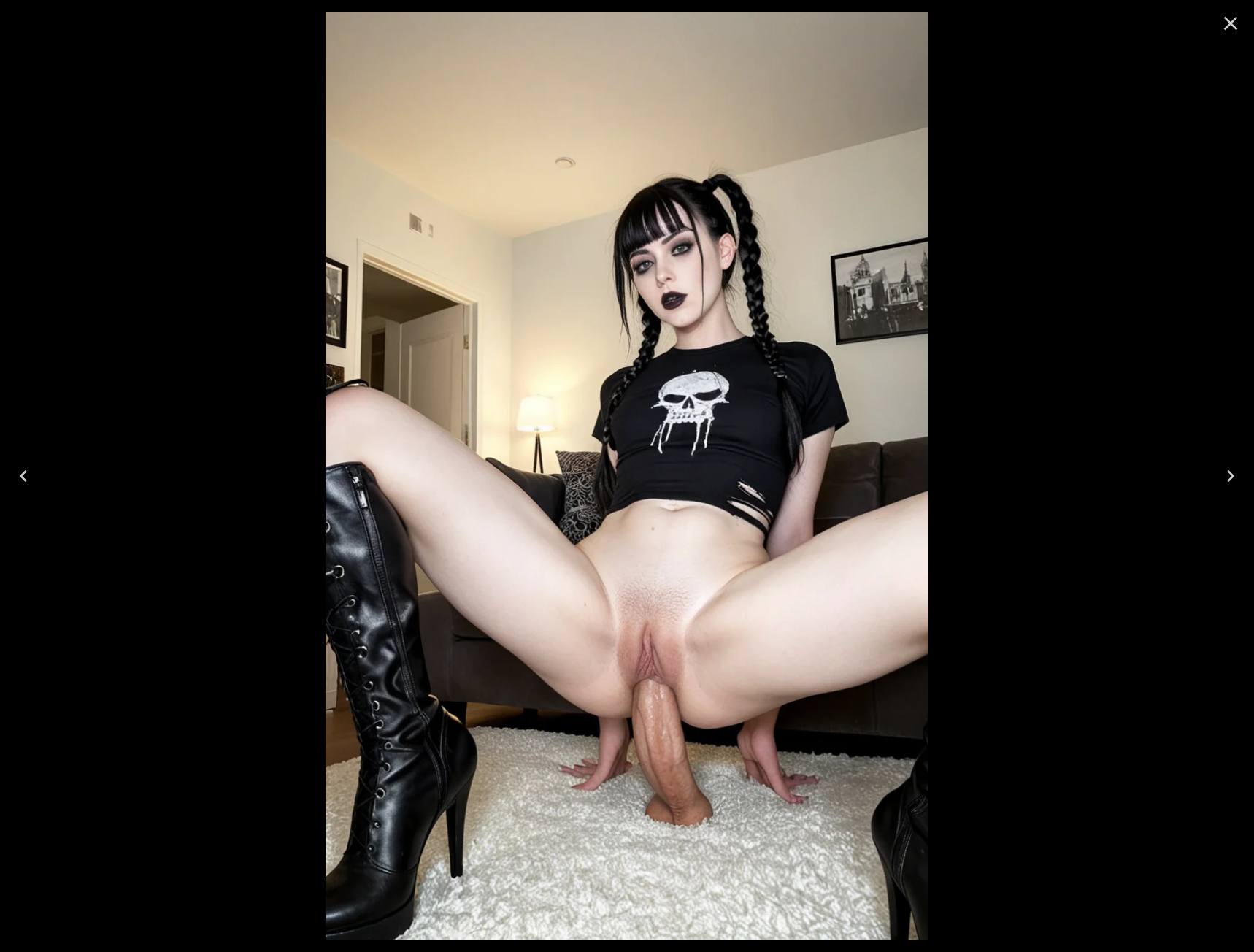
click at [26, 474] on icon "Previous" at bounding box center [23, 475] width 23 height 23
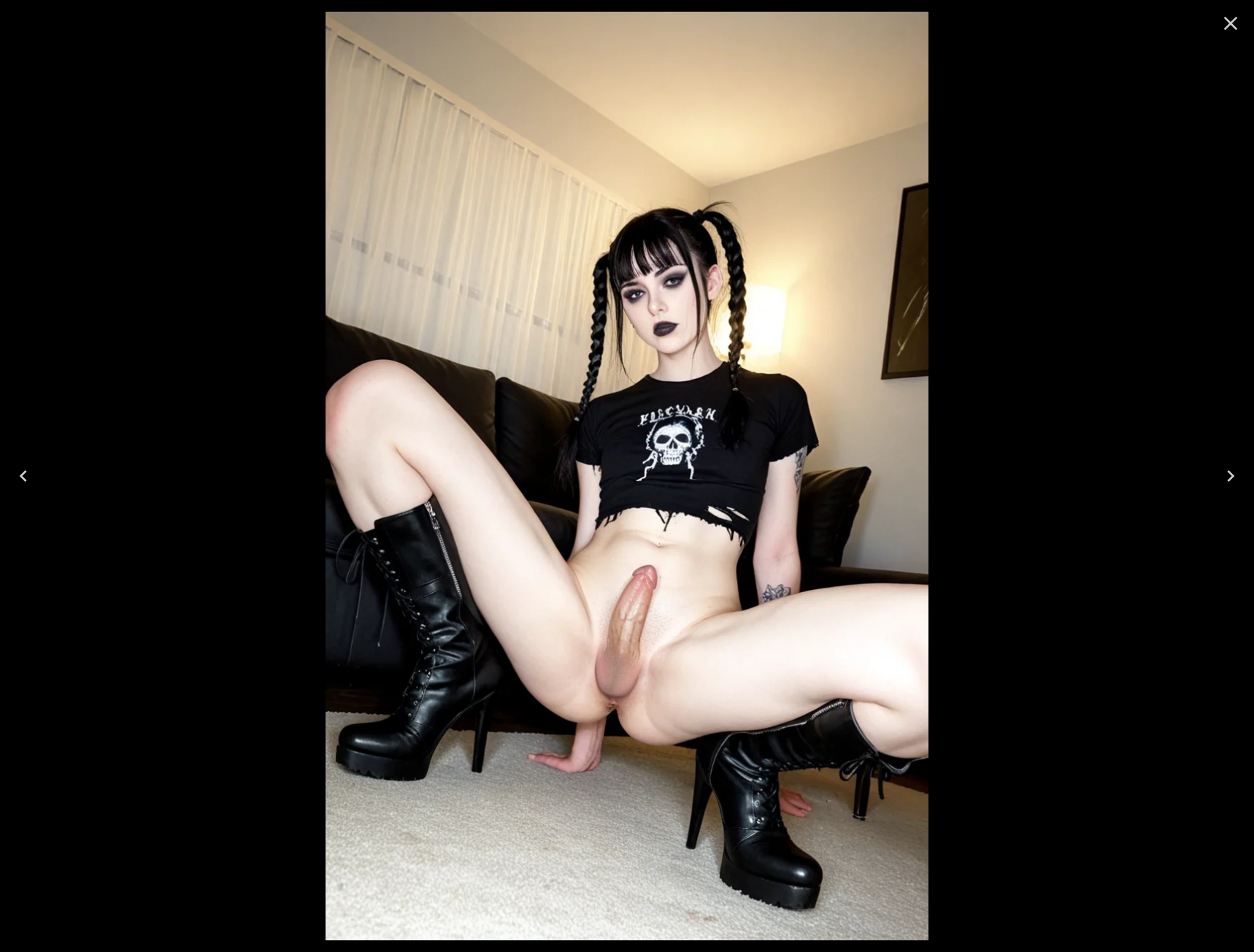
click at [1087, 44] on div at bounding box center [627, 476] width 1254 height 952
click at [1223, 22] on icon "Close" at bounding box center [1231, 23] width 23 height 23
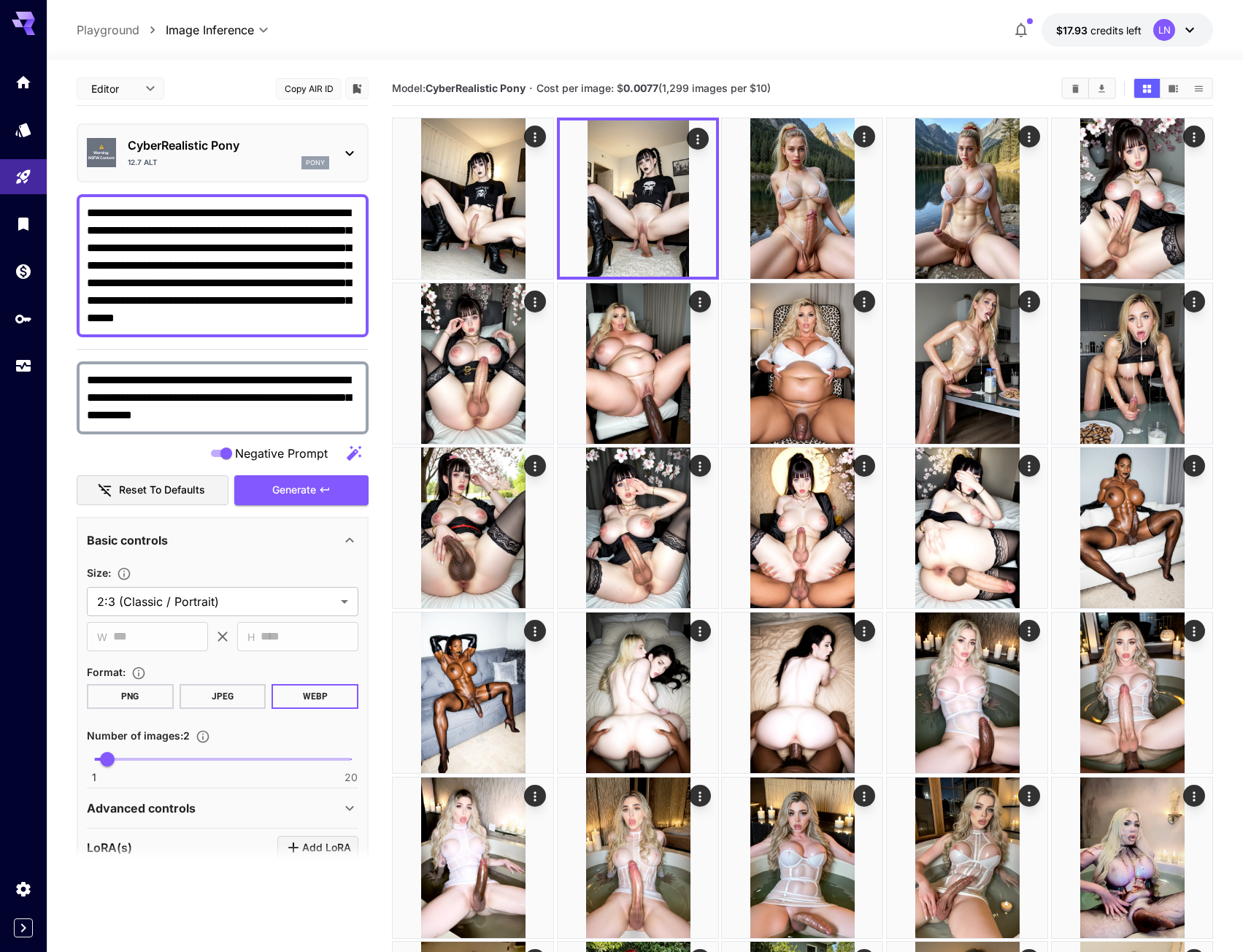
drag, startPoint x: 265, startPoint y: 243, endPoint x: 342, endPoint y: 318, distance: 107.5
click at [348, 316] on textarea "**********" at bounding box center [222, 265] width 271 height 122
paste textarea "**********"
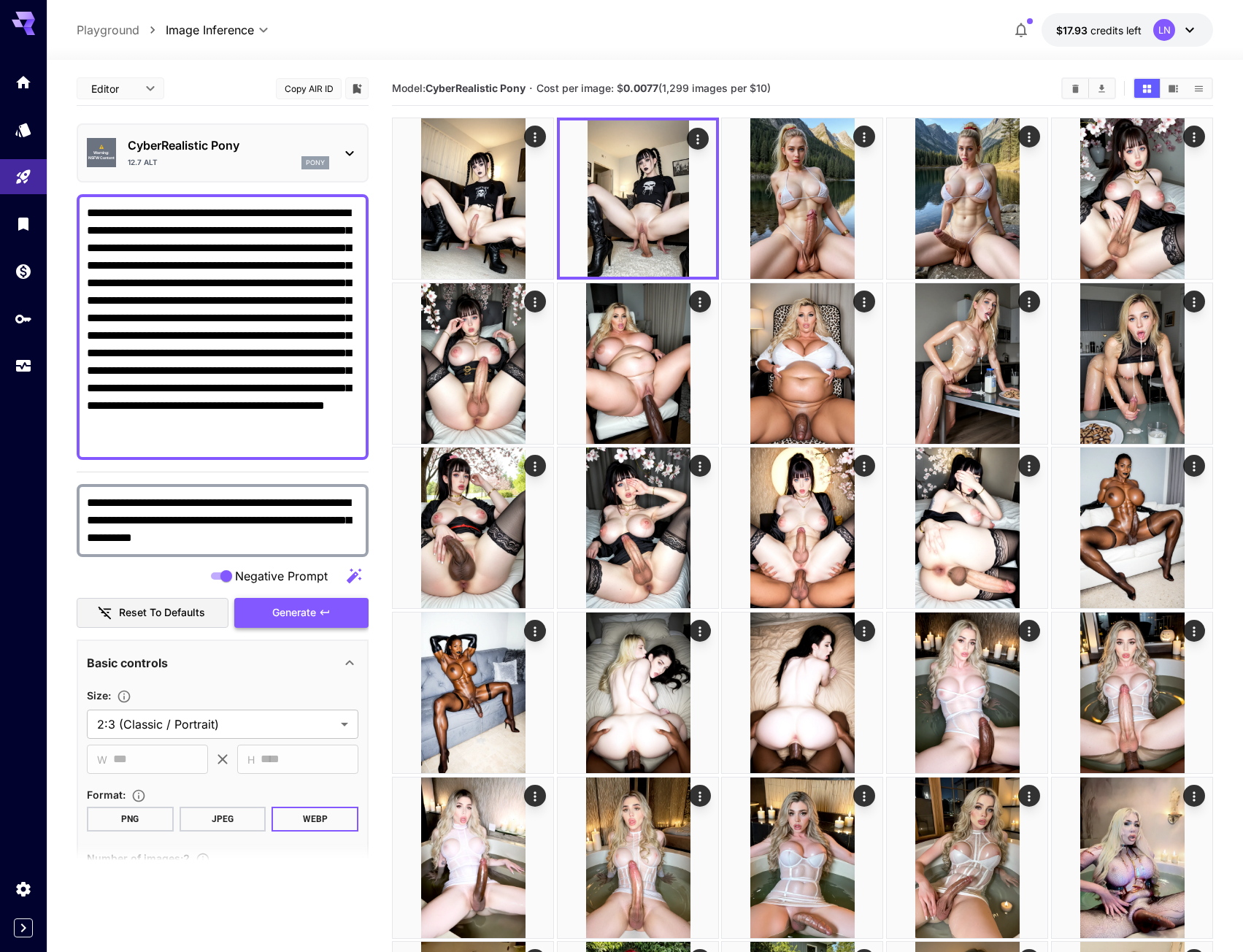
type textarea "**********"
click at [284, 621] on span "Generate" at bounding box center [294, 612] width 44 height 18
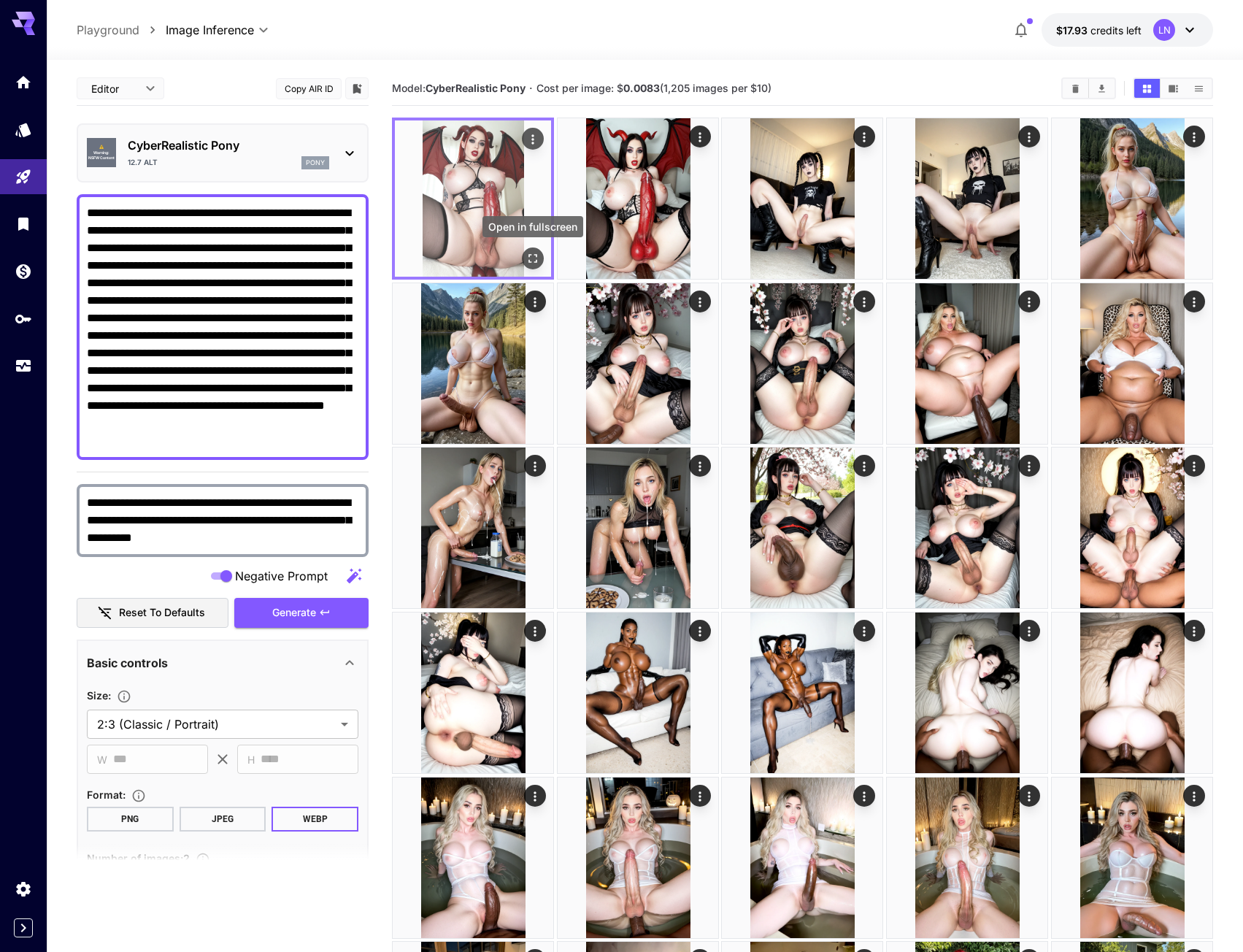
click at [529, 259] on icon "Open in fullscreen" at bounding box center [532, 258] width 15 height 15
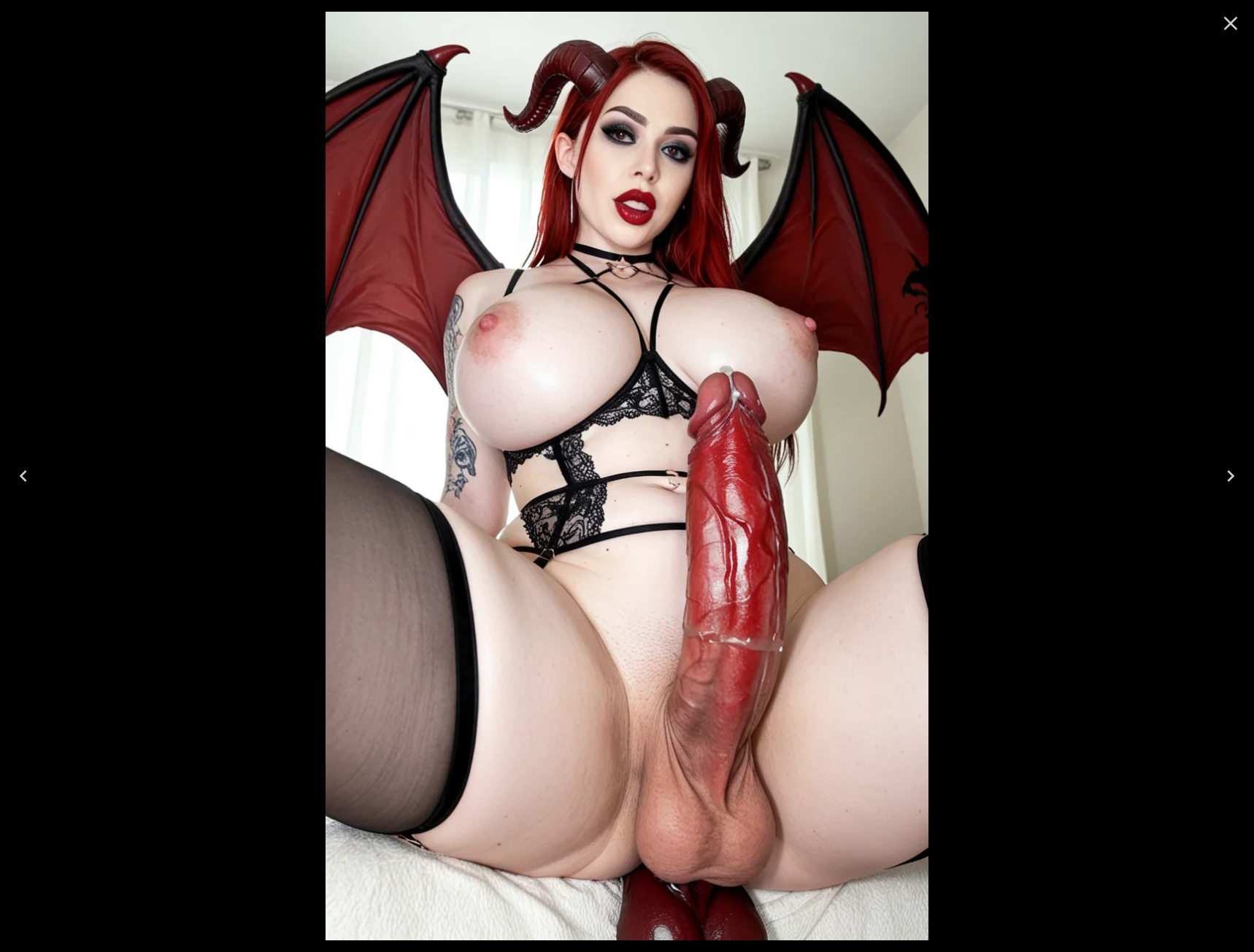
click at [1225, 484] on icon "Next" at bounding box center [1231, 475] width 23 height 23
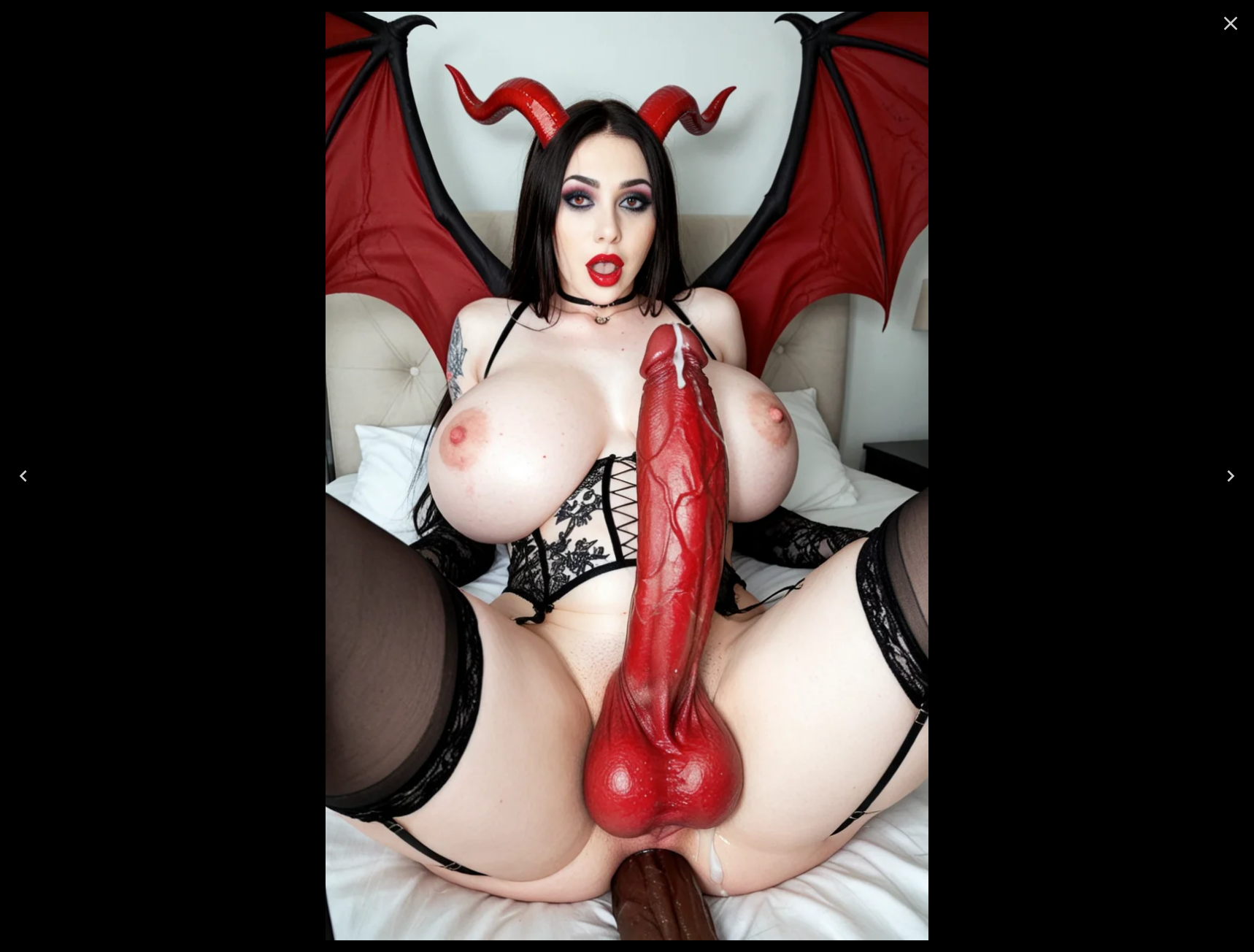
click at [1225, 25] on icon "Close" at bounding box center [1231, 23] width 23 height 23
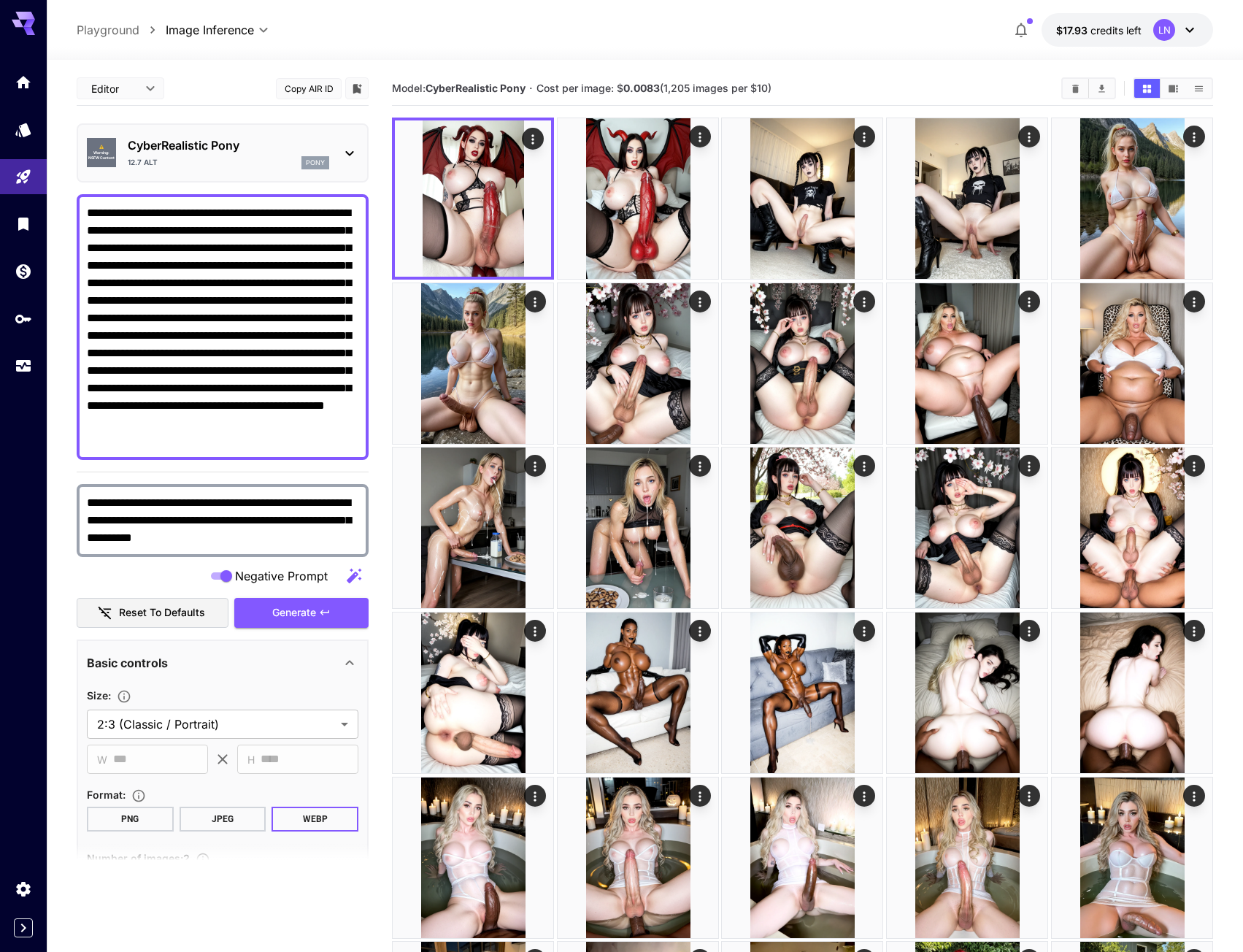
drag, startPoint x: 256, startPoint y: 231, endPoint x: 355, endPoint y: 466, distance: 255.0
paste textarea "**********"
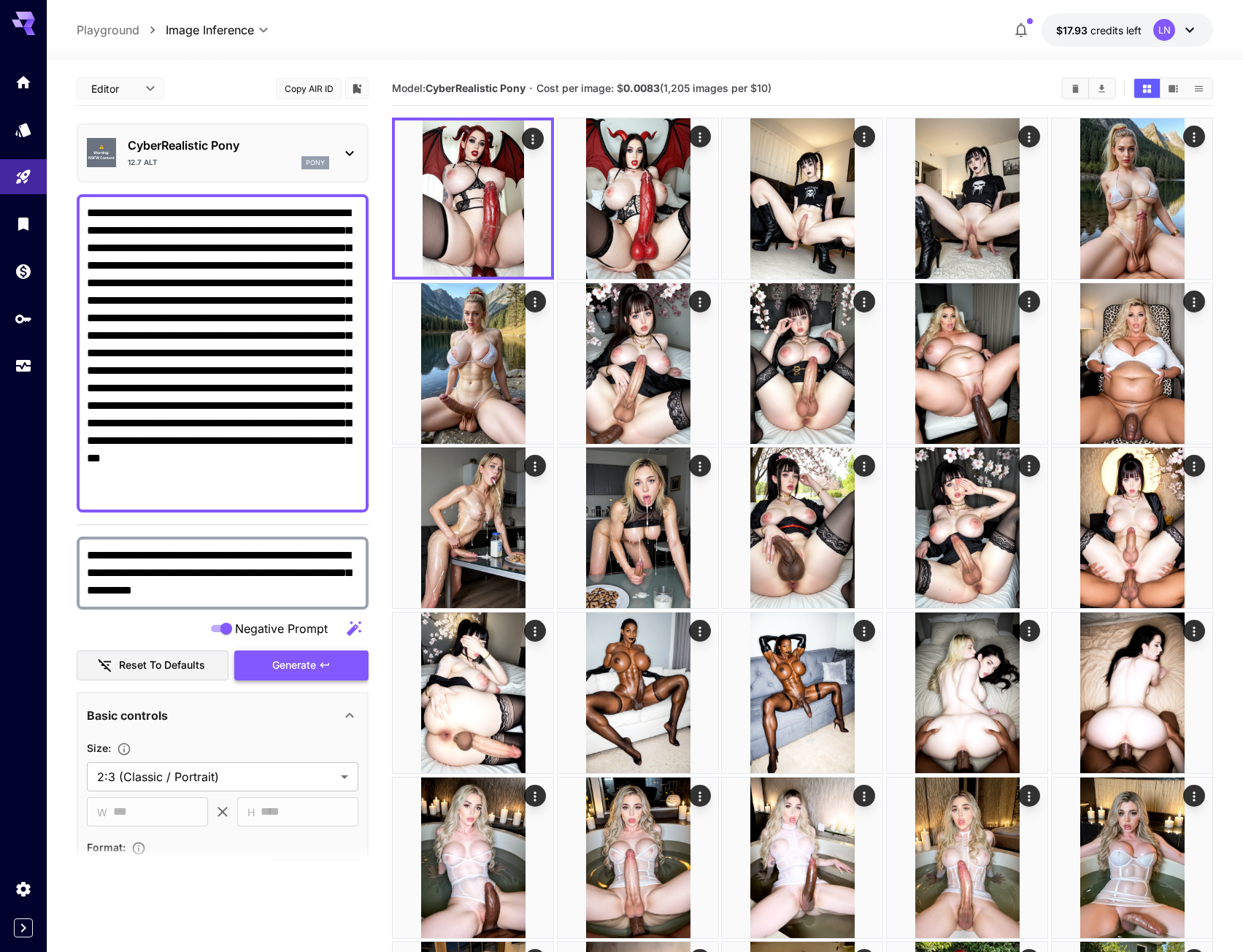
type textarea "**********"
click at [294, 662] on span "Generate" at bounding box center [294, 665] width 44 height 18
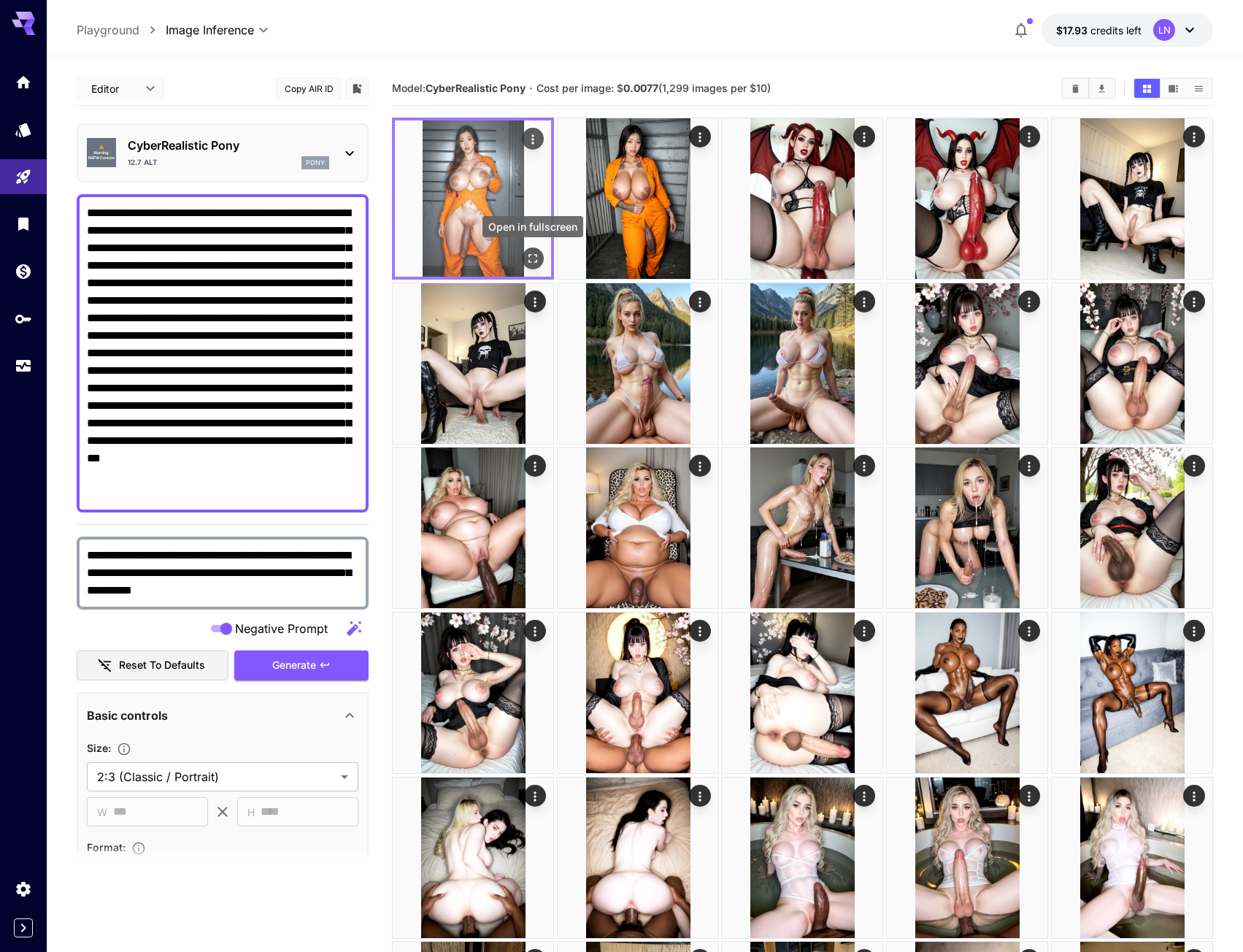
click at [536, 261] on icon "Open in fullscreen" at bounding box center [532, 258] width 15 height 15
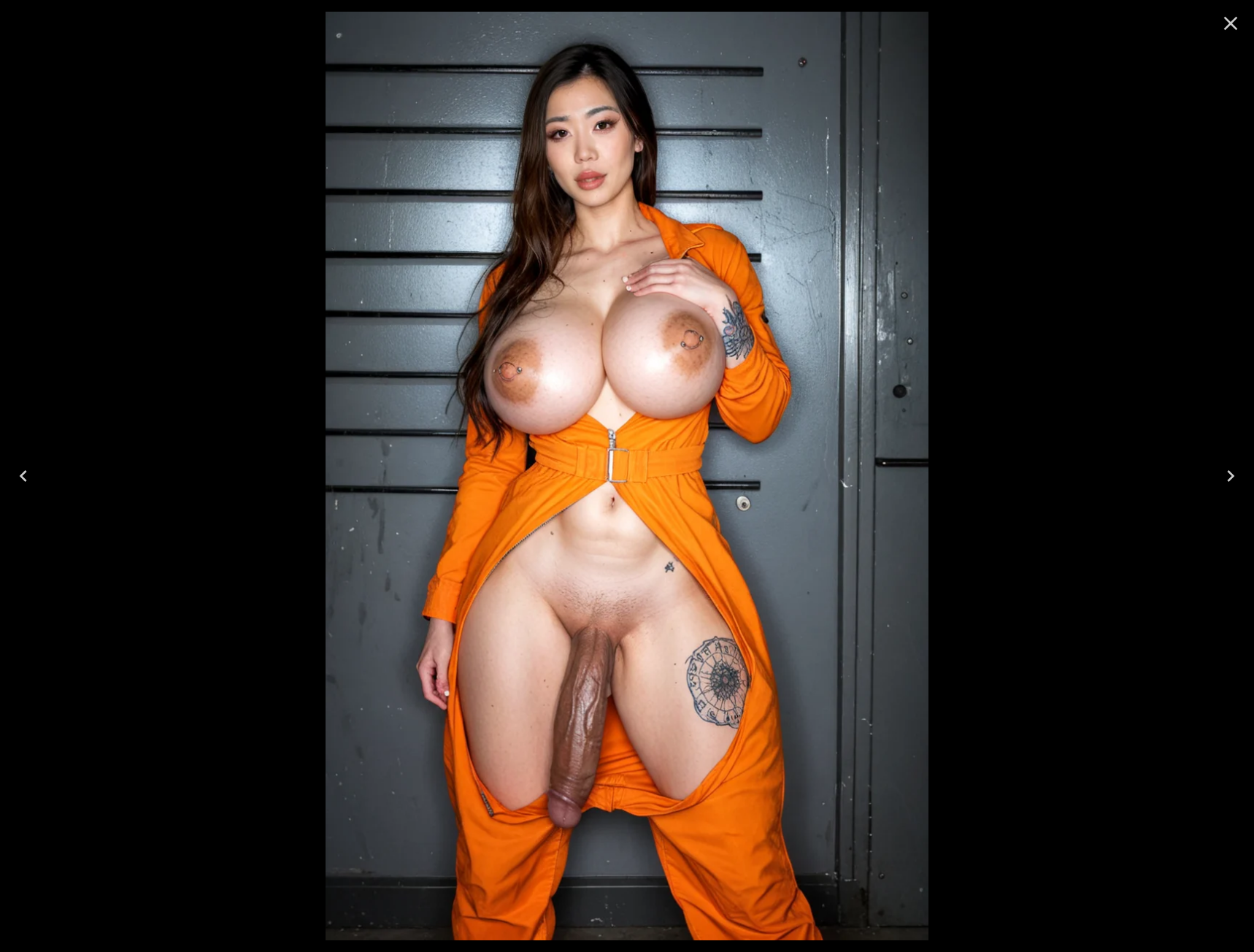
click at [1238, 496] on button "Next" at bounding box center [1231, 475] width 47 height 58
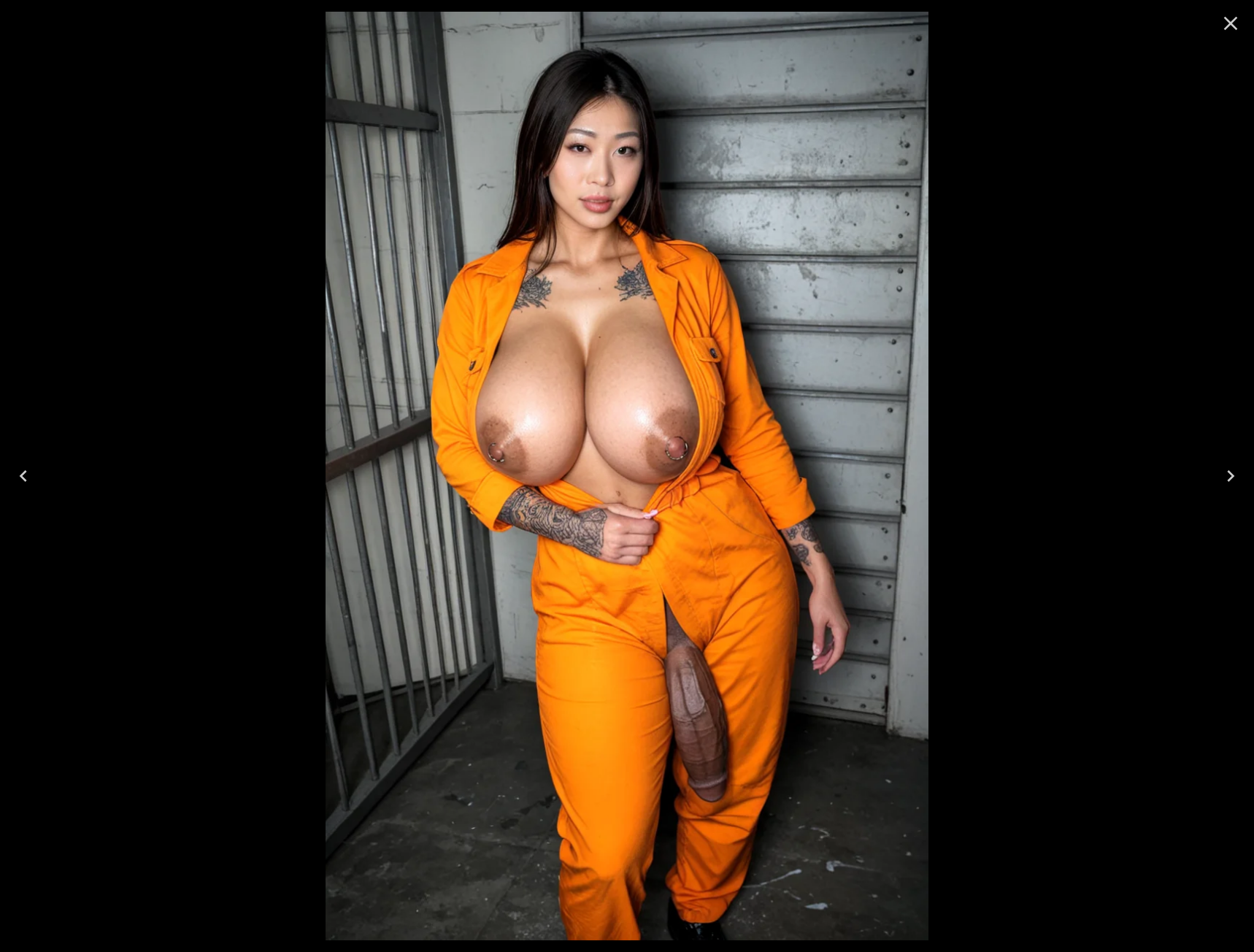
click at [1231, 29] on icon "Close" at bounding box center [1231, 23] width 23 height 23
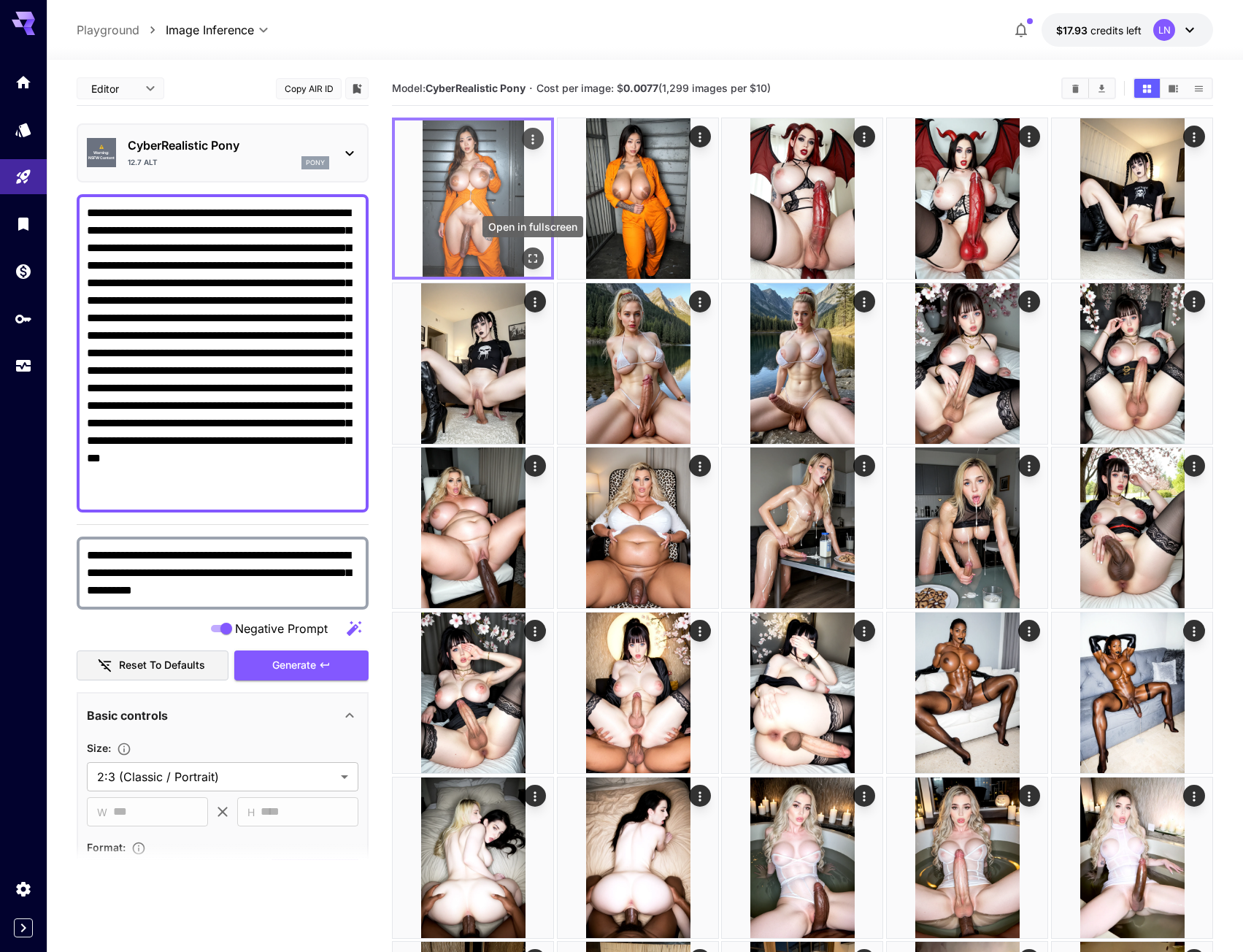
click at [532, 260] on icon "Open in fullscreen" at bounding box center [532, 258] width 15 height 15
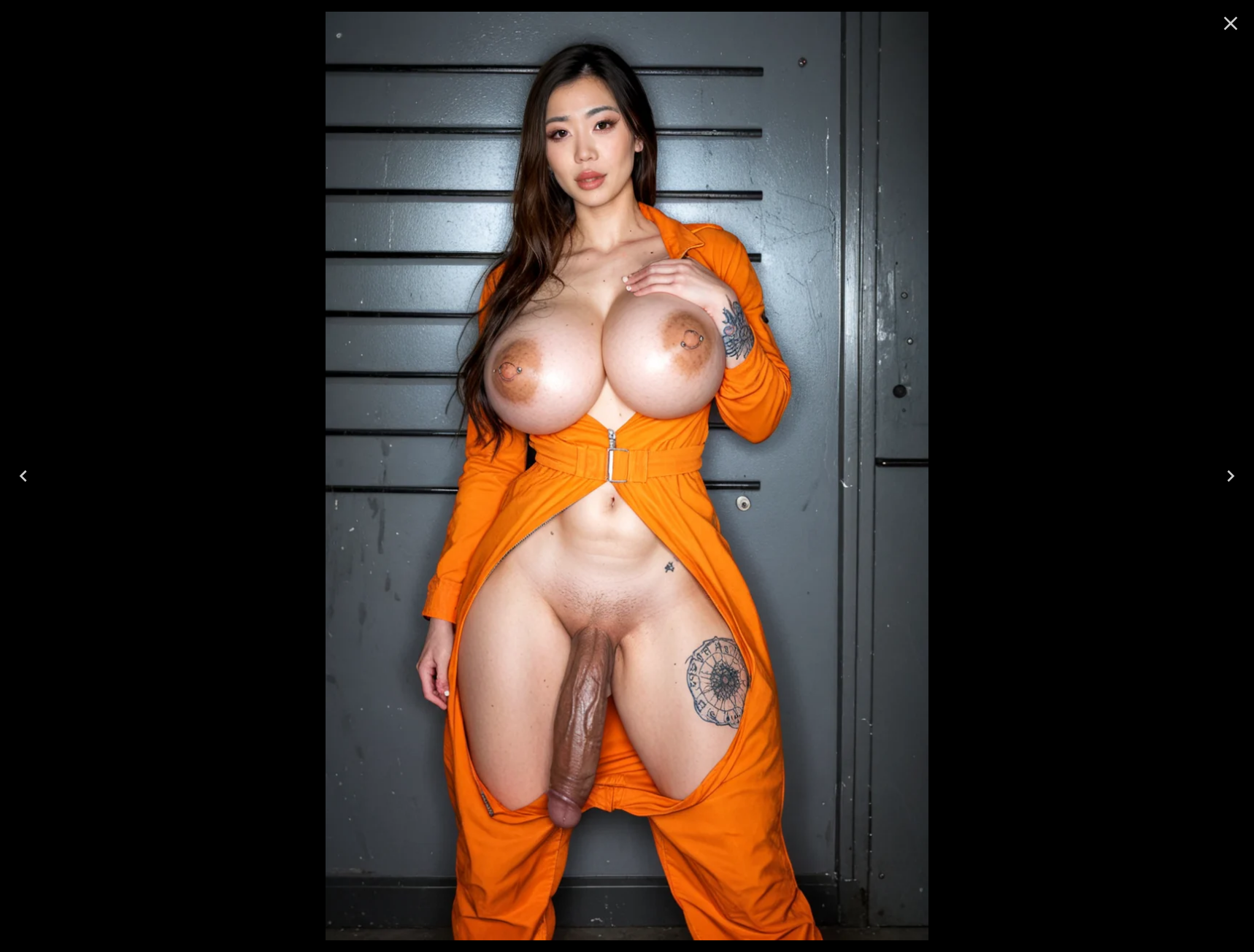
click at [1227, 25] on icon "Close" at bounding box center [1231, 23] width 23 height 23
